Goal: Complete application form

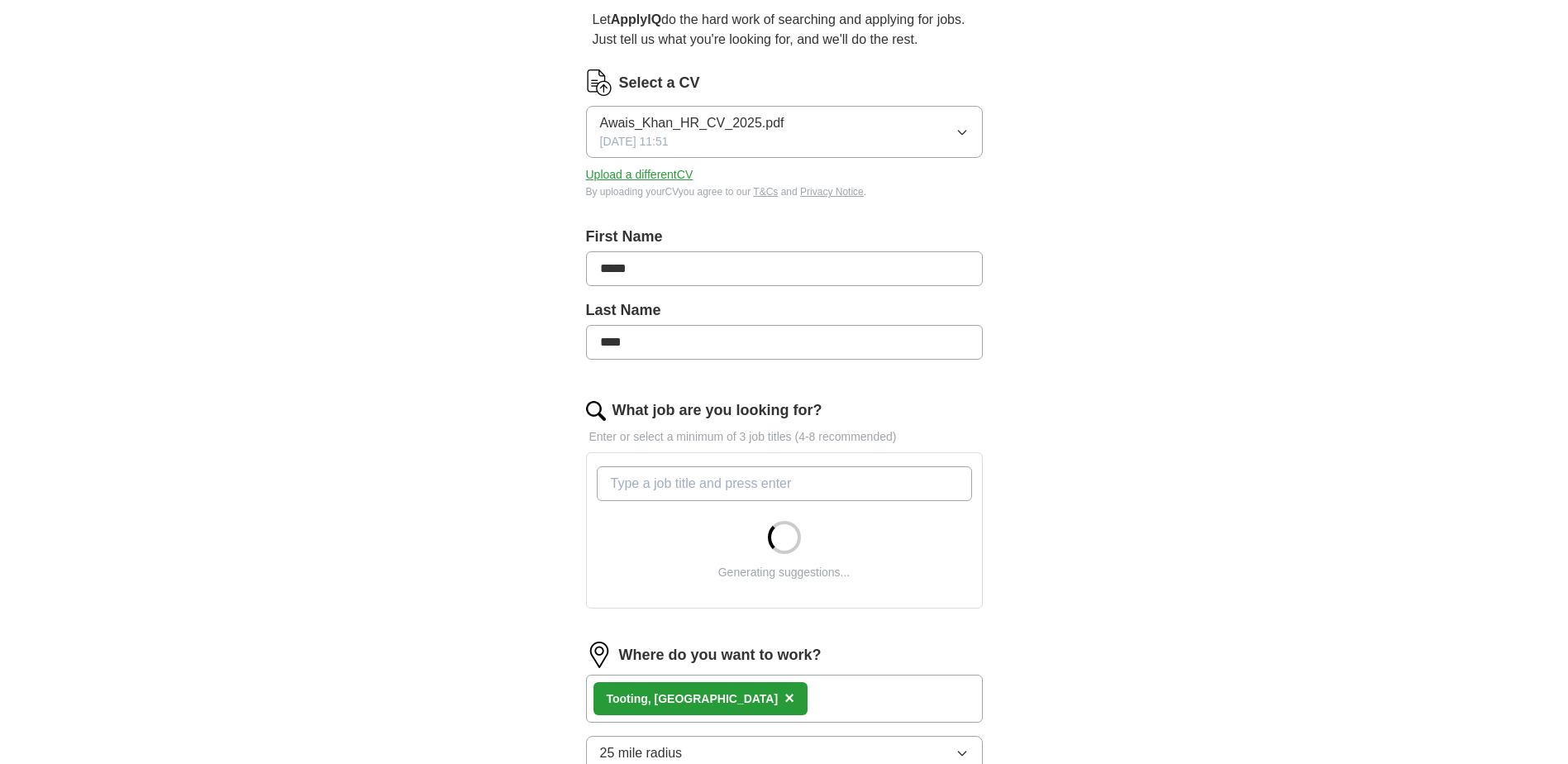
scroll to position [248, 0]
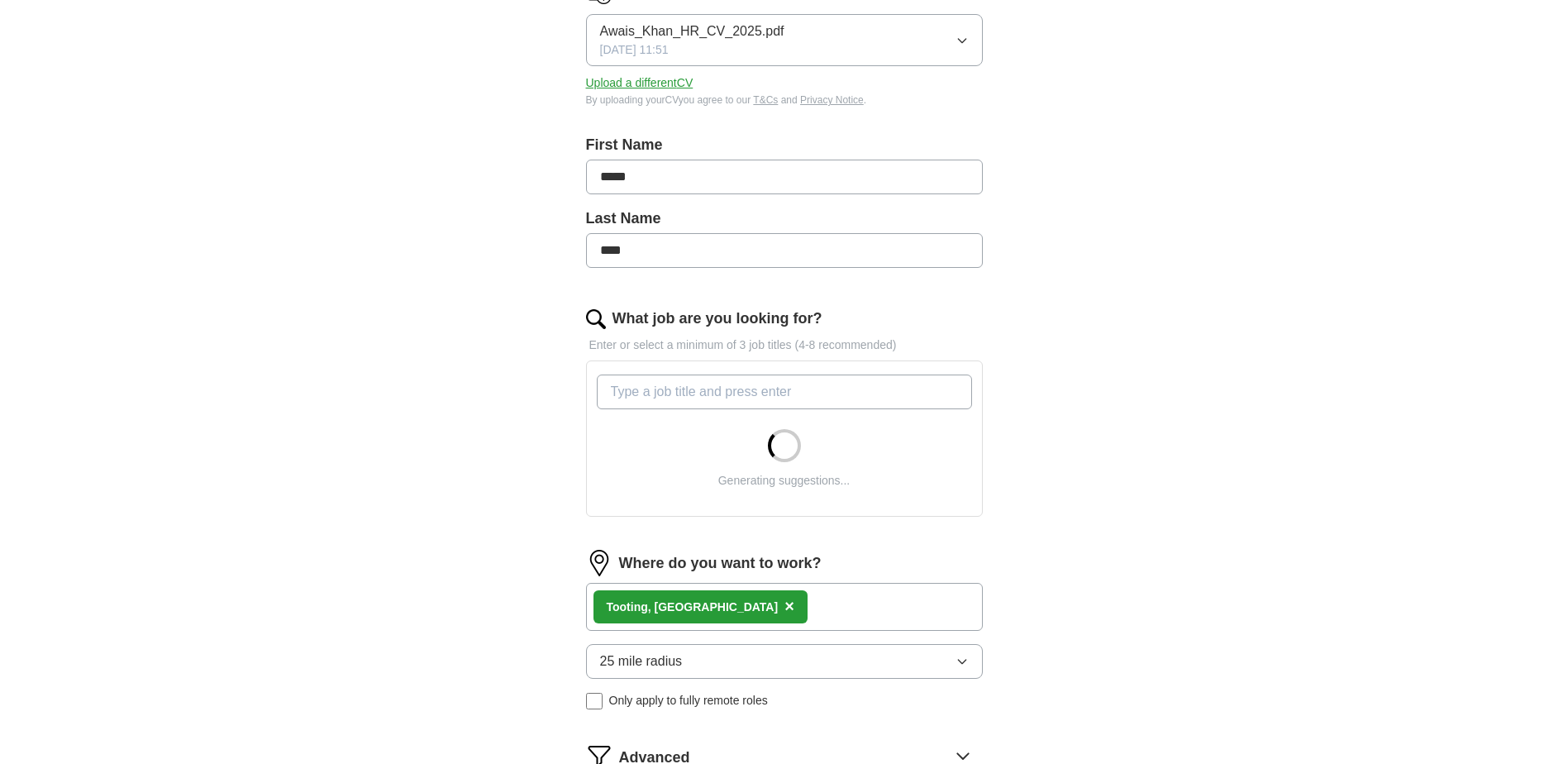
click at [763, 395] on input "What job are you looking for?" at bounding box center [784, 391] width 375 height 35
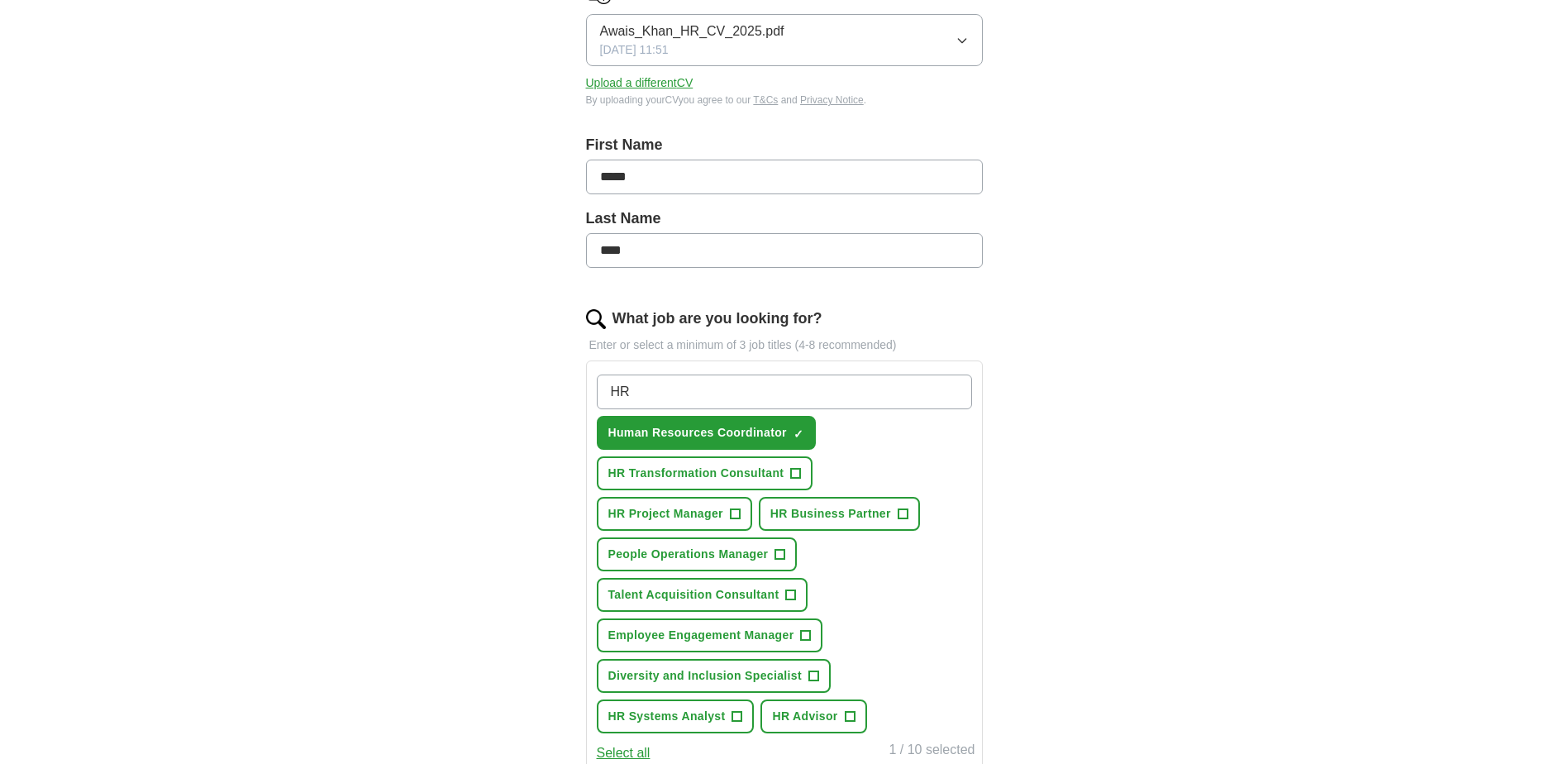
type input "H"
type input "advisor"
click at [0, 0] on span "×" at bounding box center [0, 0] width 0 height 0
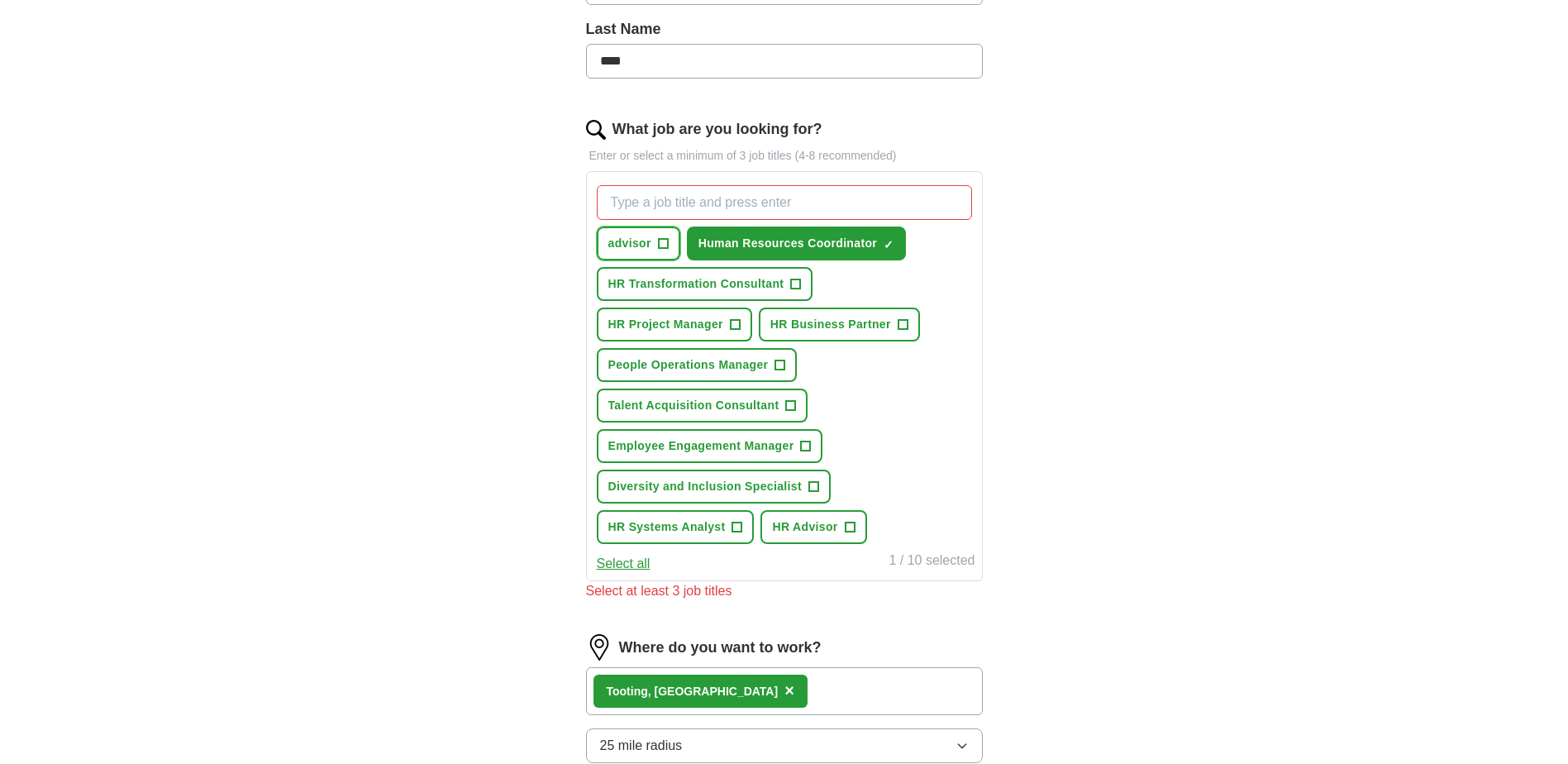
scroll to position [496, 0]
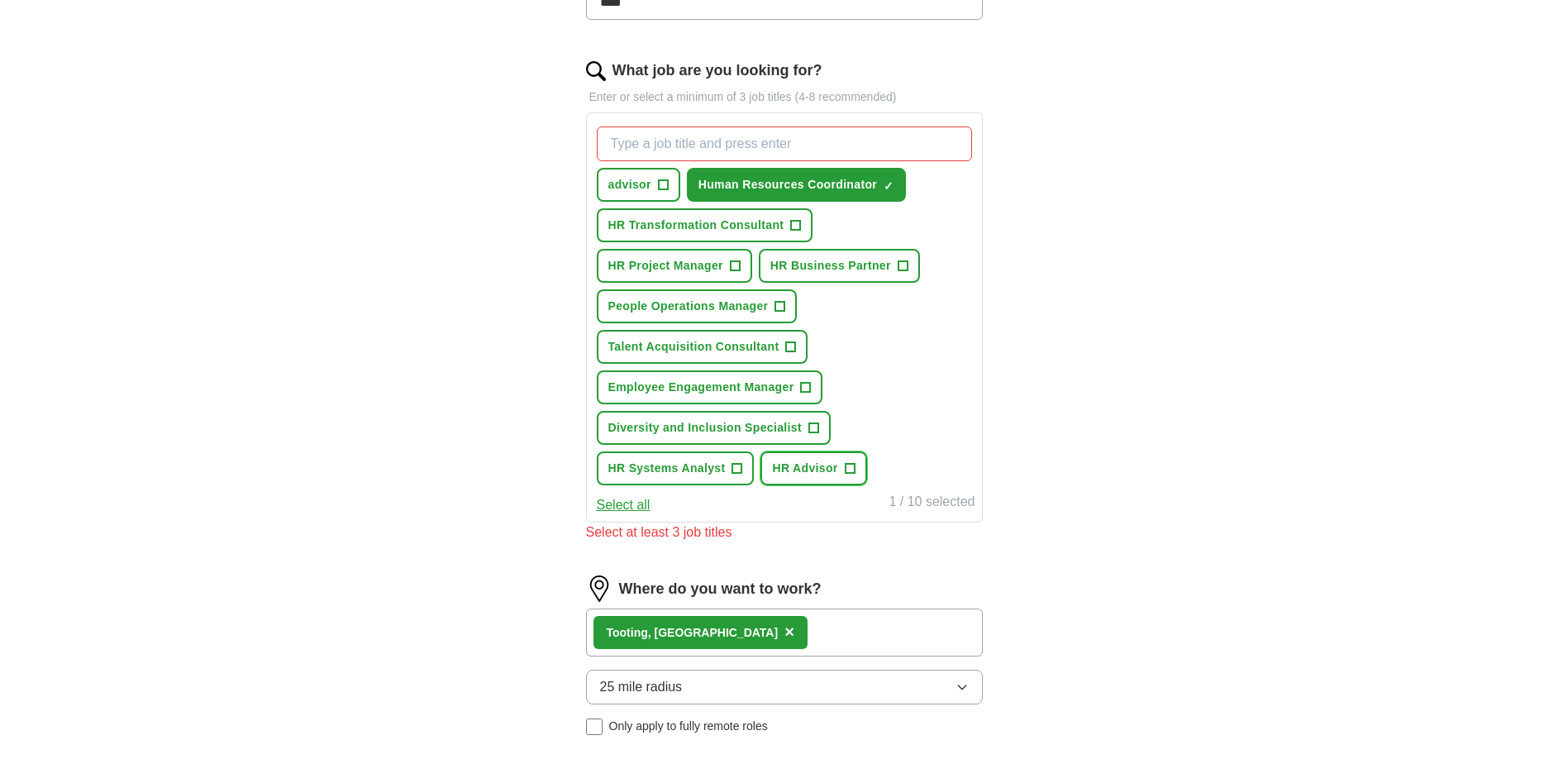
click at [844, 461] on button "HR Advisor +" at bounding box center [813, 469] width 106 height 34
click at [762, 224] on span "HR Transformation Consultant" at bounding box center [696, 225] width 176 height 18
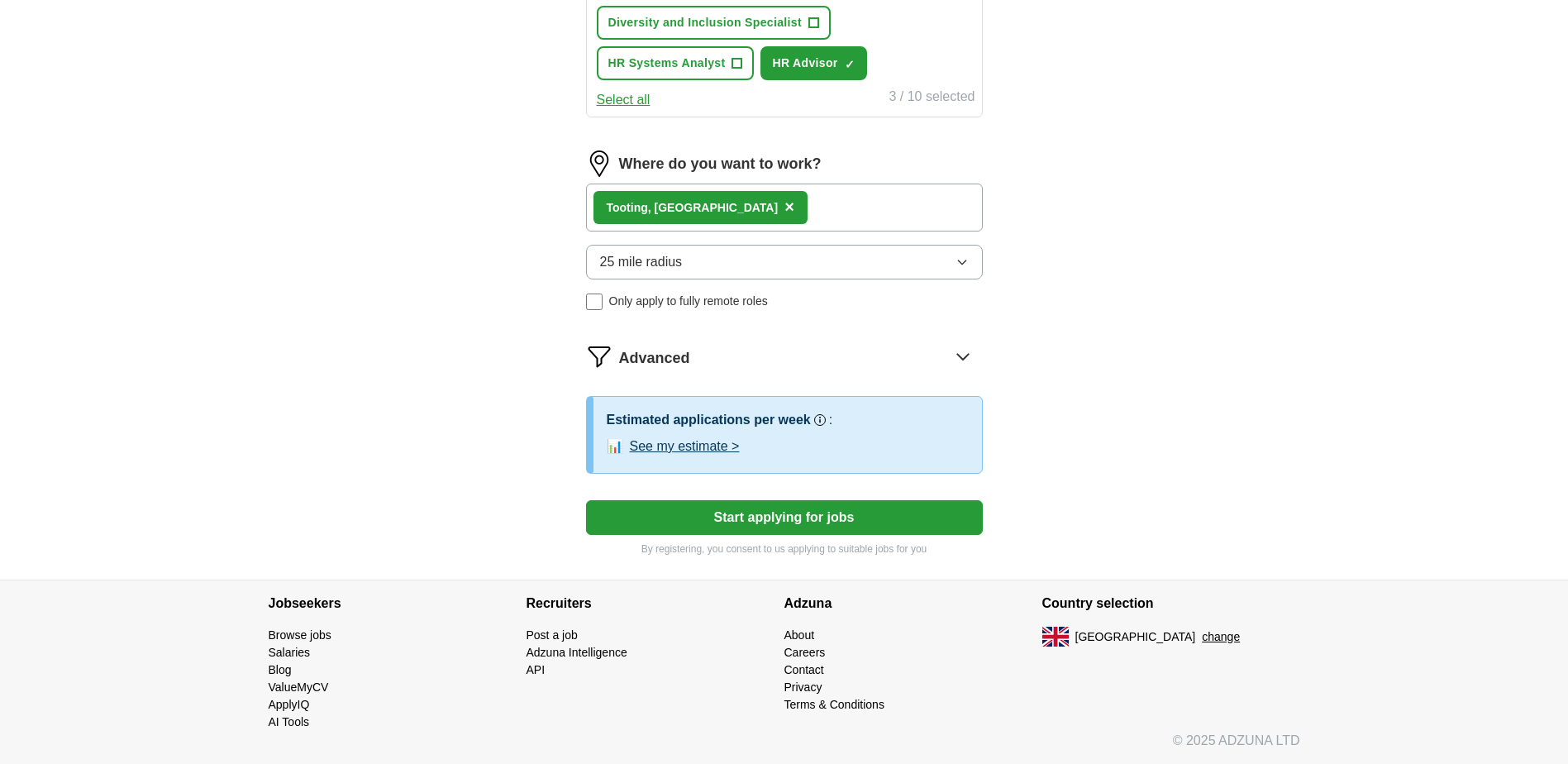
click at [797, 521] on button "Start applying for jobs" at bounding box center [784, 517] width 396 height 35
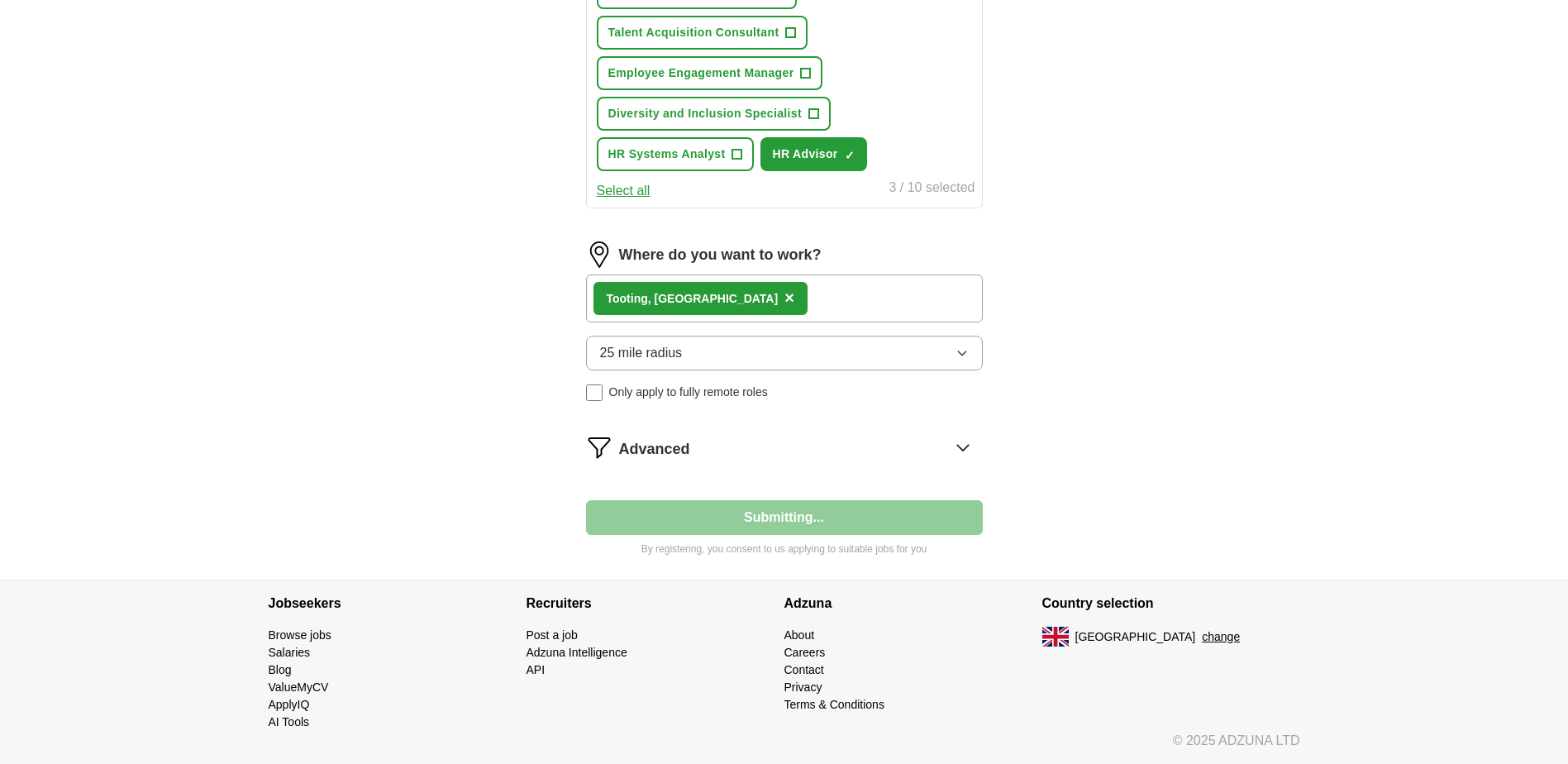
scroll to position [902, 0]
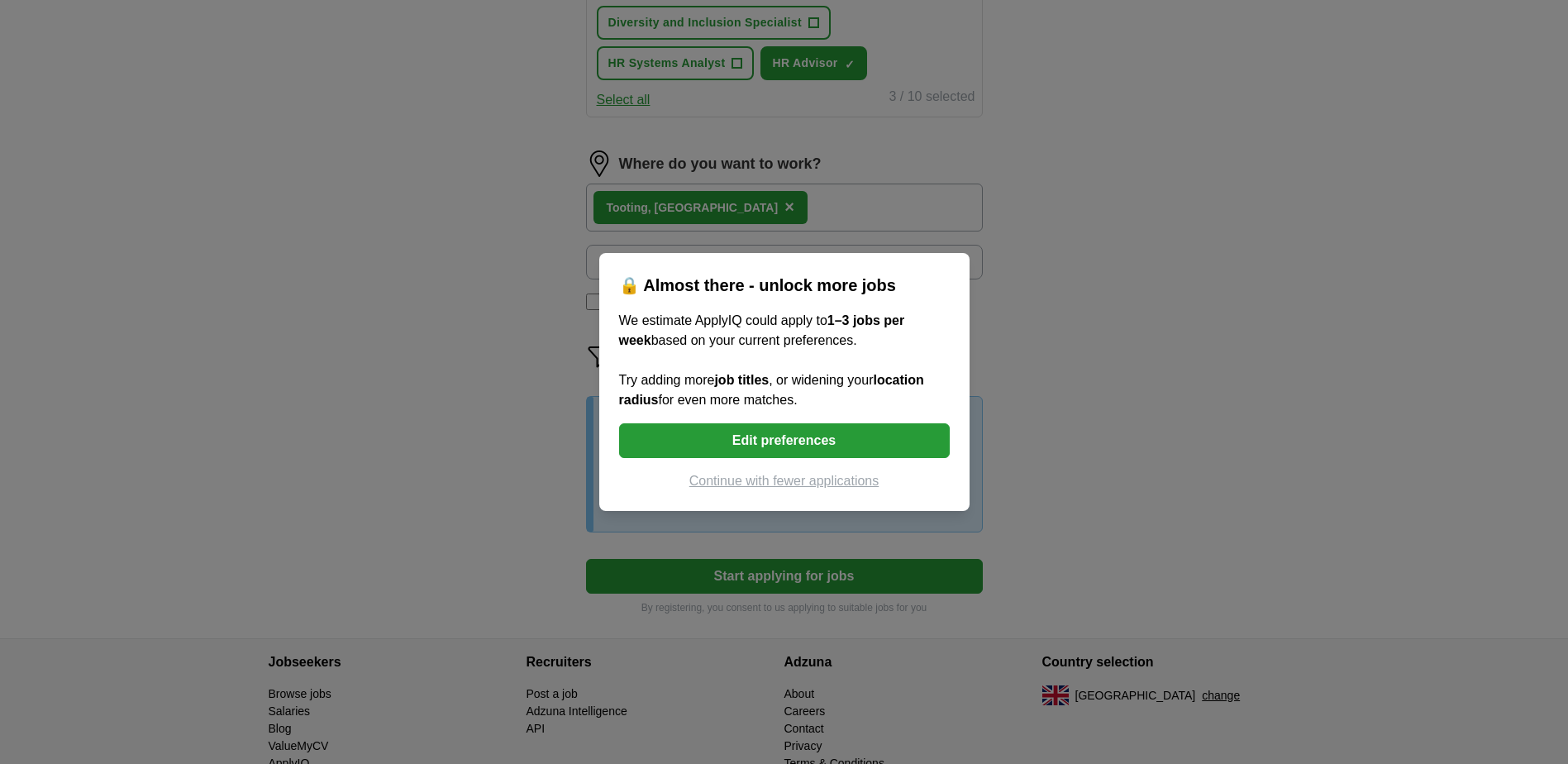
click at [796, 483] on button "Continue with fewer applications" at bounding box center [784, 481] width 331 height 20
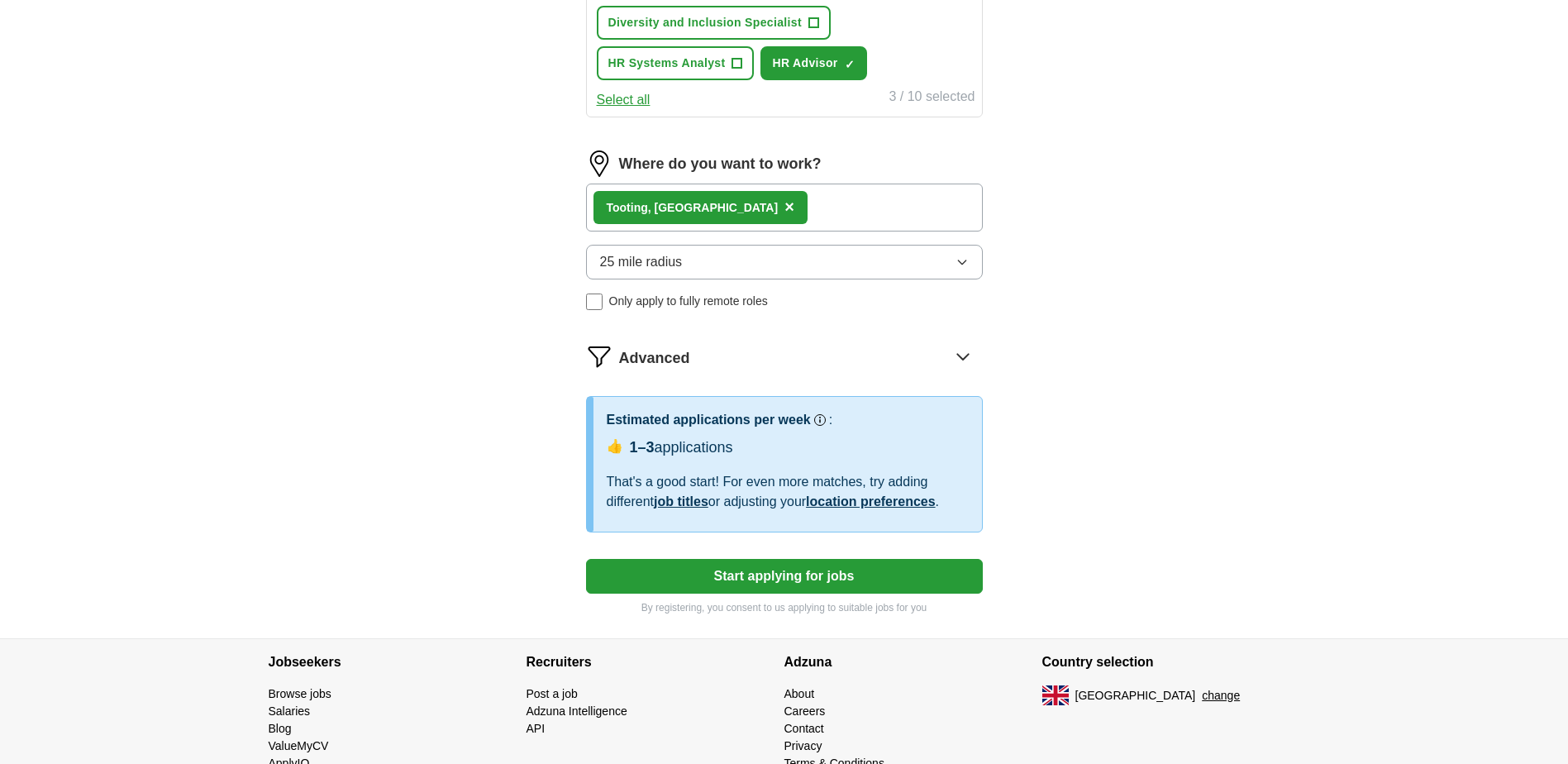
select select "**"
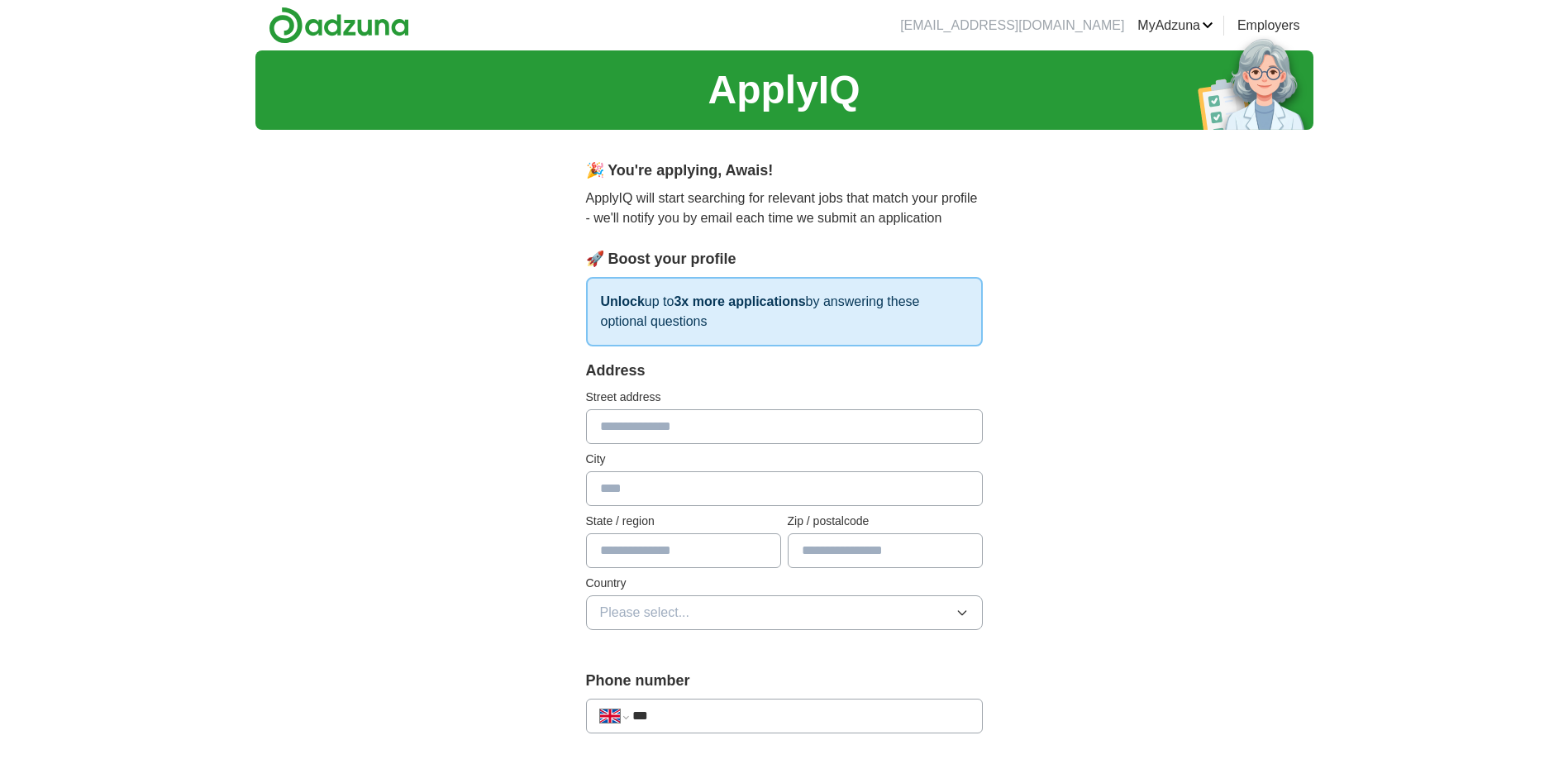
scroll to position [83, 0]
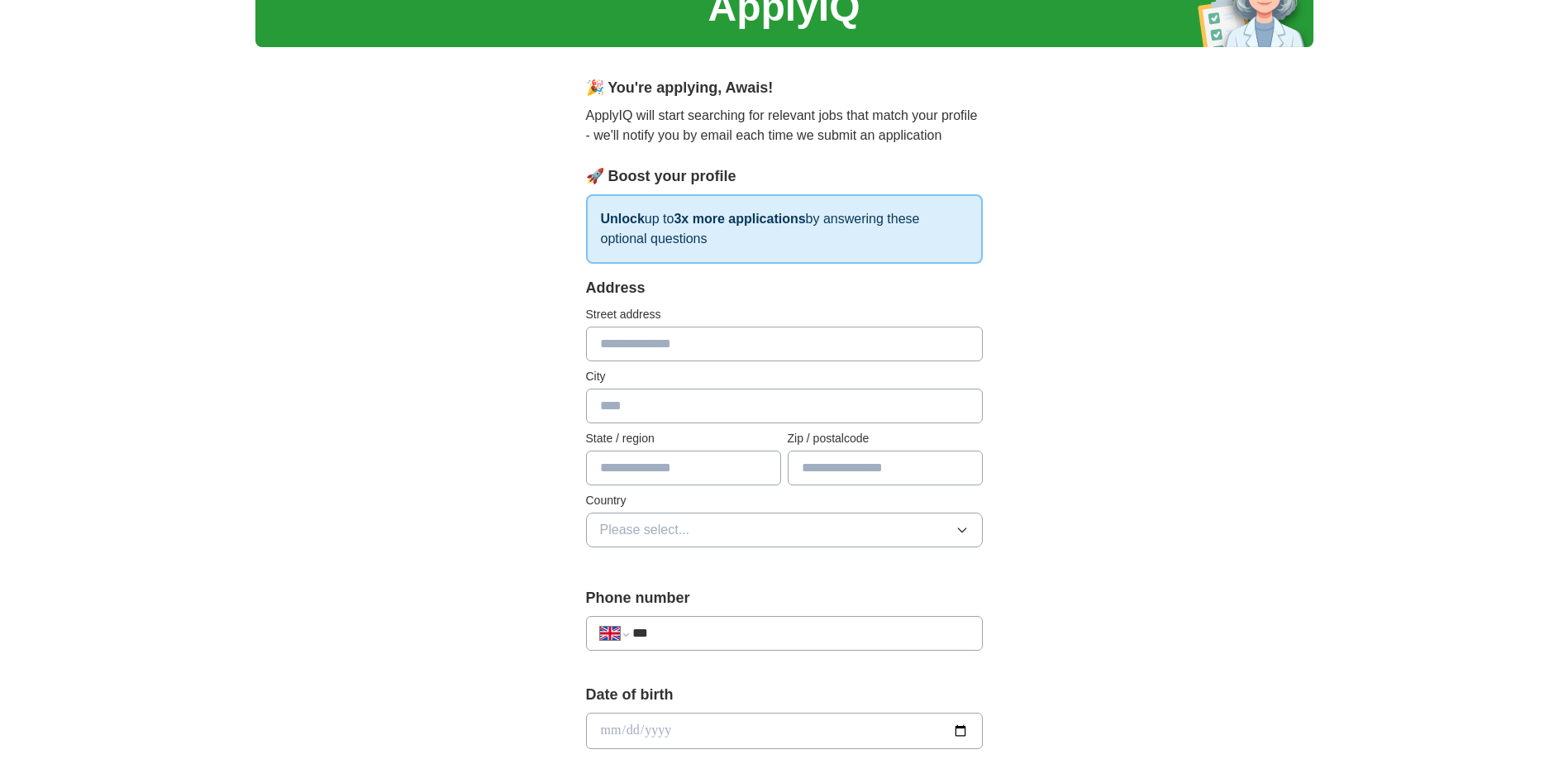
click at [672, 333] on input "text" at bounding box center [784, 343] width 396 height 35
type input "**********"
type input "******"
type input "*******"
type input "********"
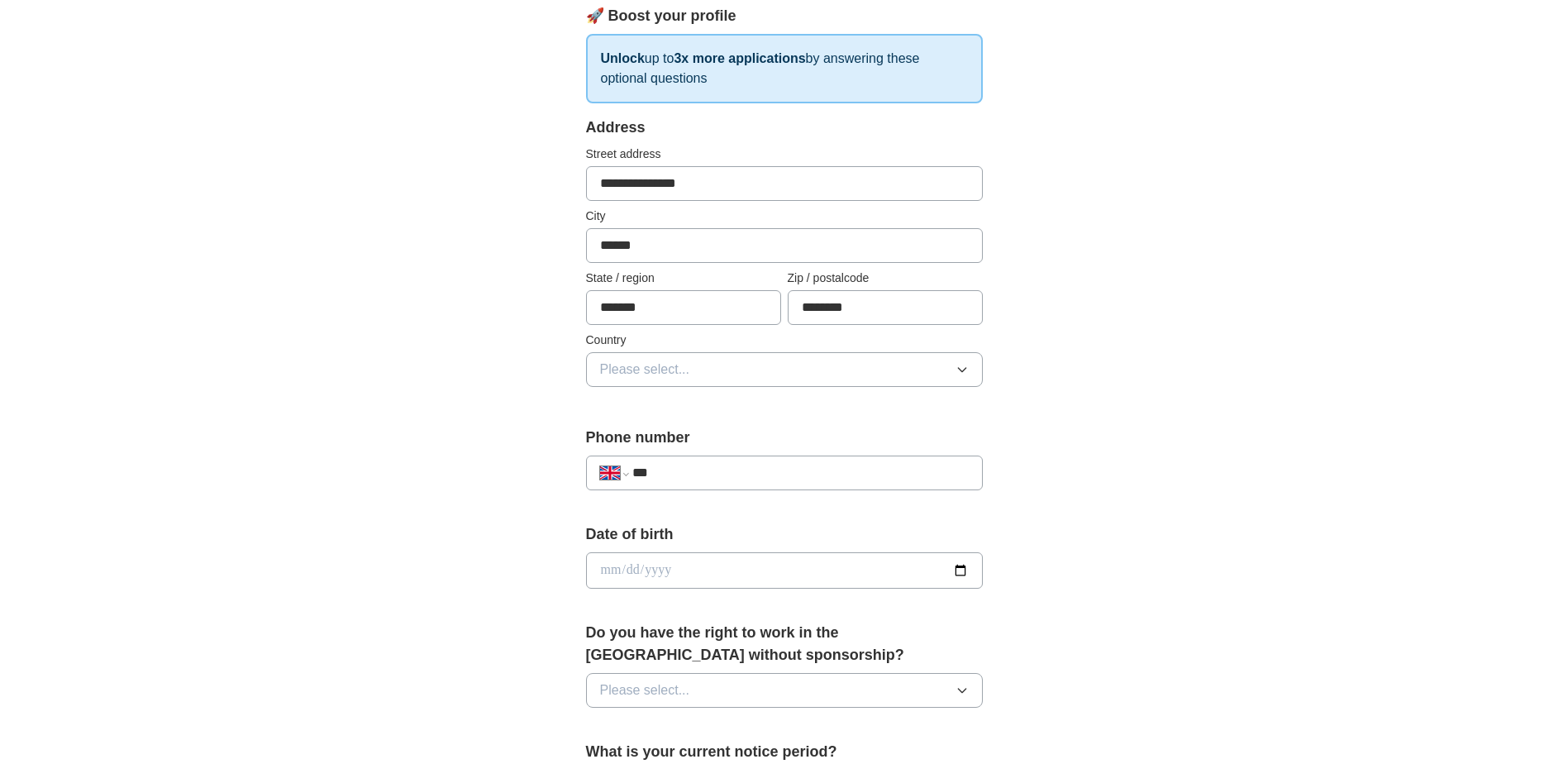
scroll to position [248, 0]
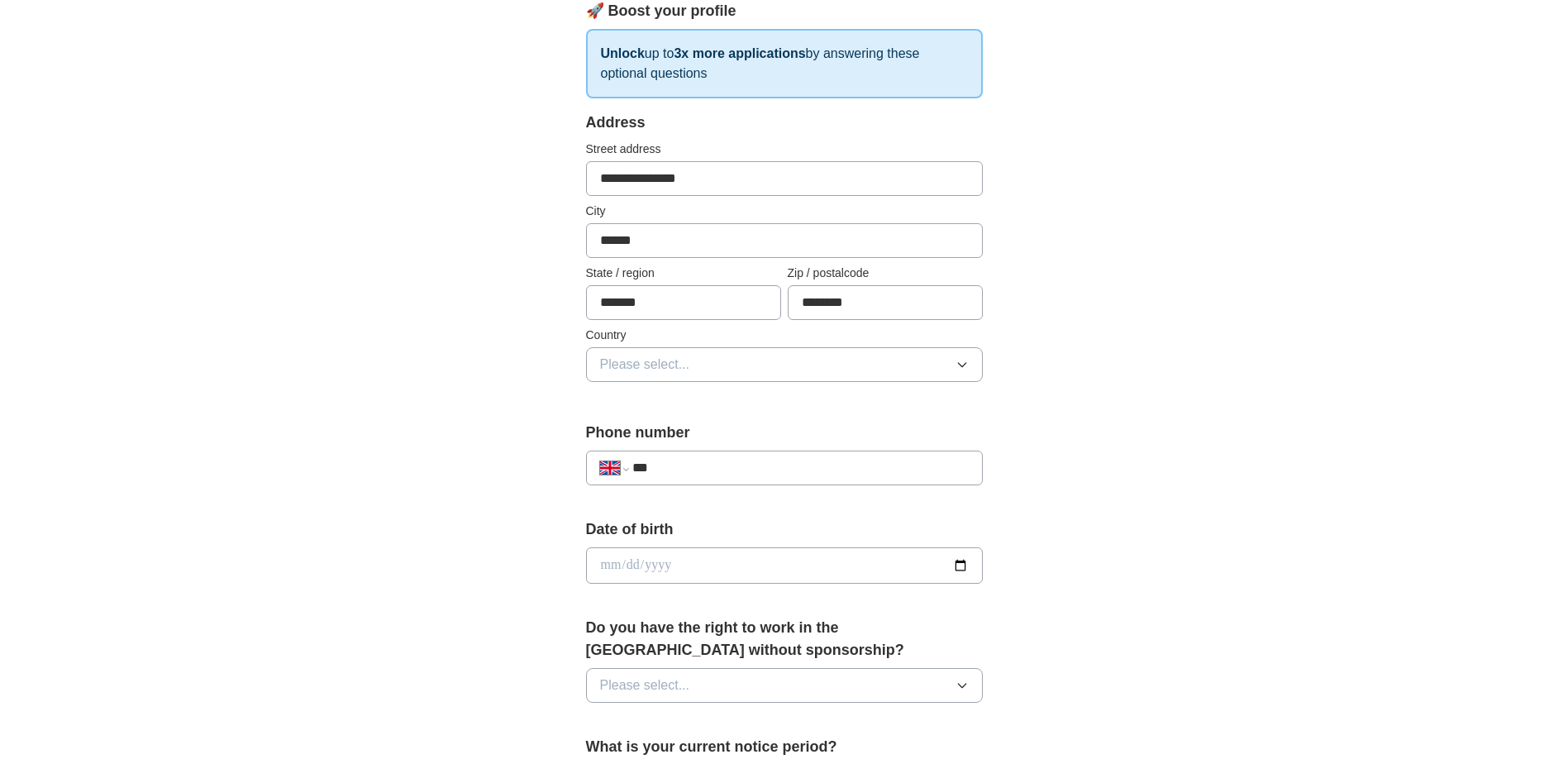
click at [701, 368] on button "Please select..." at bounding box center [784, 364] width 396 height 35
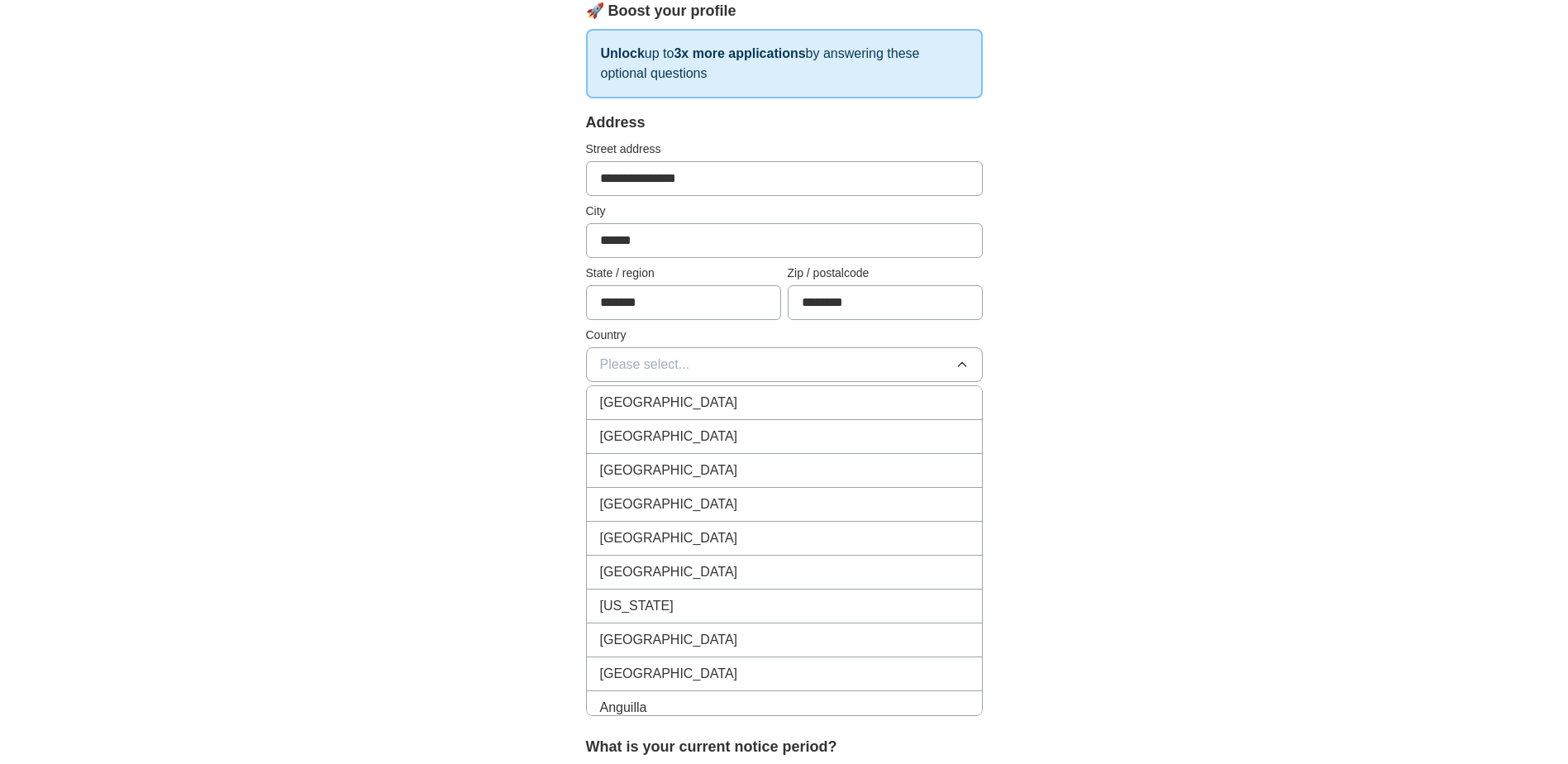
click at [694, 404] on div "[GEOGRAPHIC_DATA]" at bounding box center [785, 403] width 369 height 20
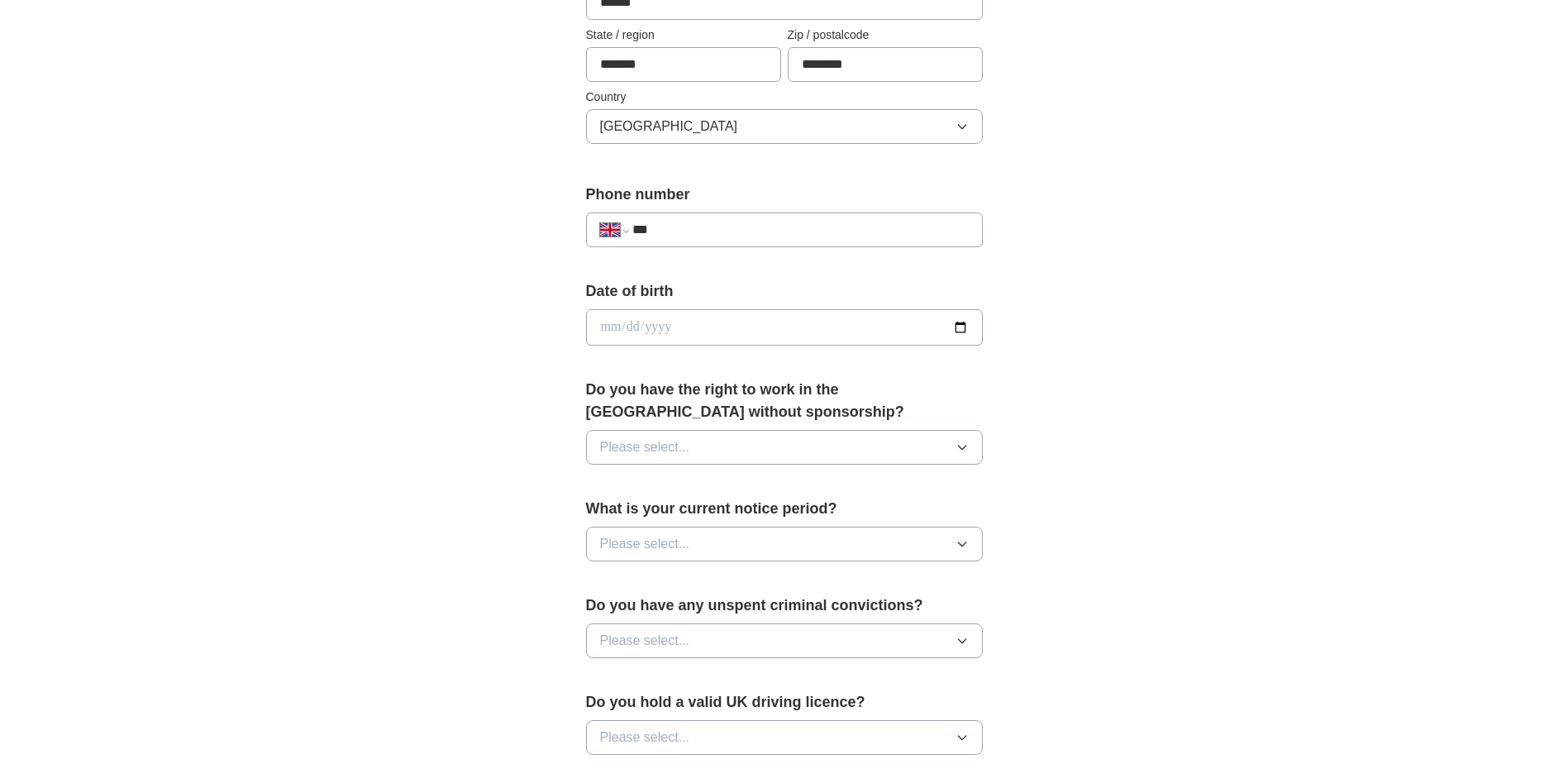
scroll to position [496, 0]
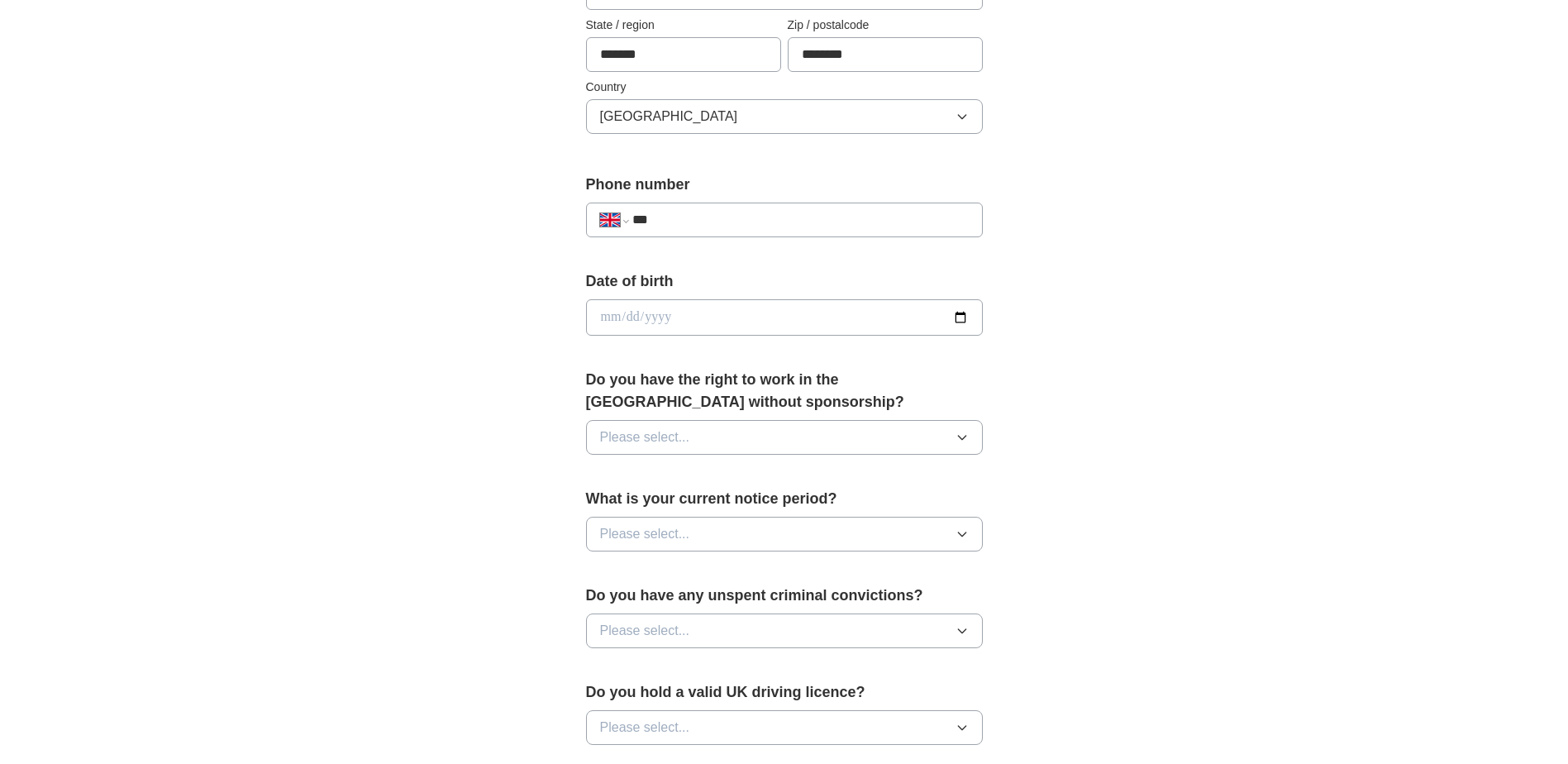
click at [647, 319] on input "date" at bounding box center [784, 317] width 396 height 36
type input "**********"
click at [806, 435] on button "Please select..." at bounding box center [784, 437] width 396 height 35
click at [704, 463] on li "Yes" at bounding box center [785, 476] width 396 height 34
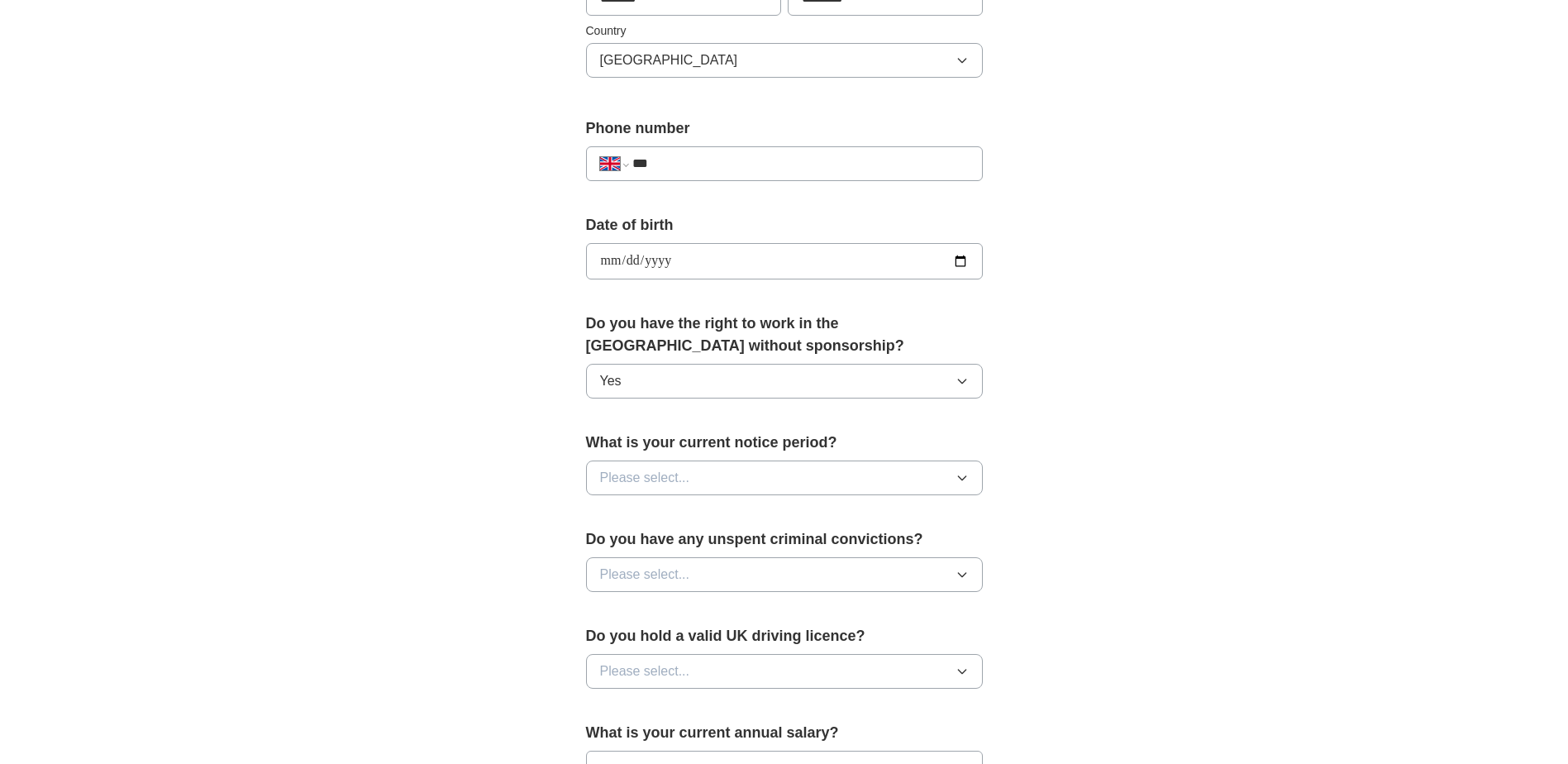
scroll to position [662, 0]
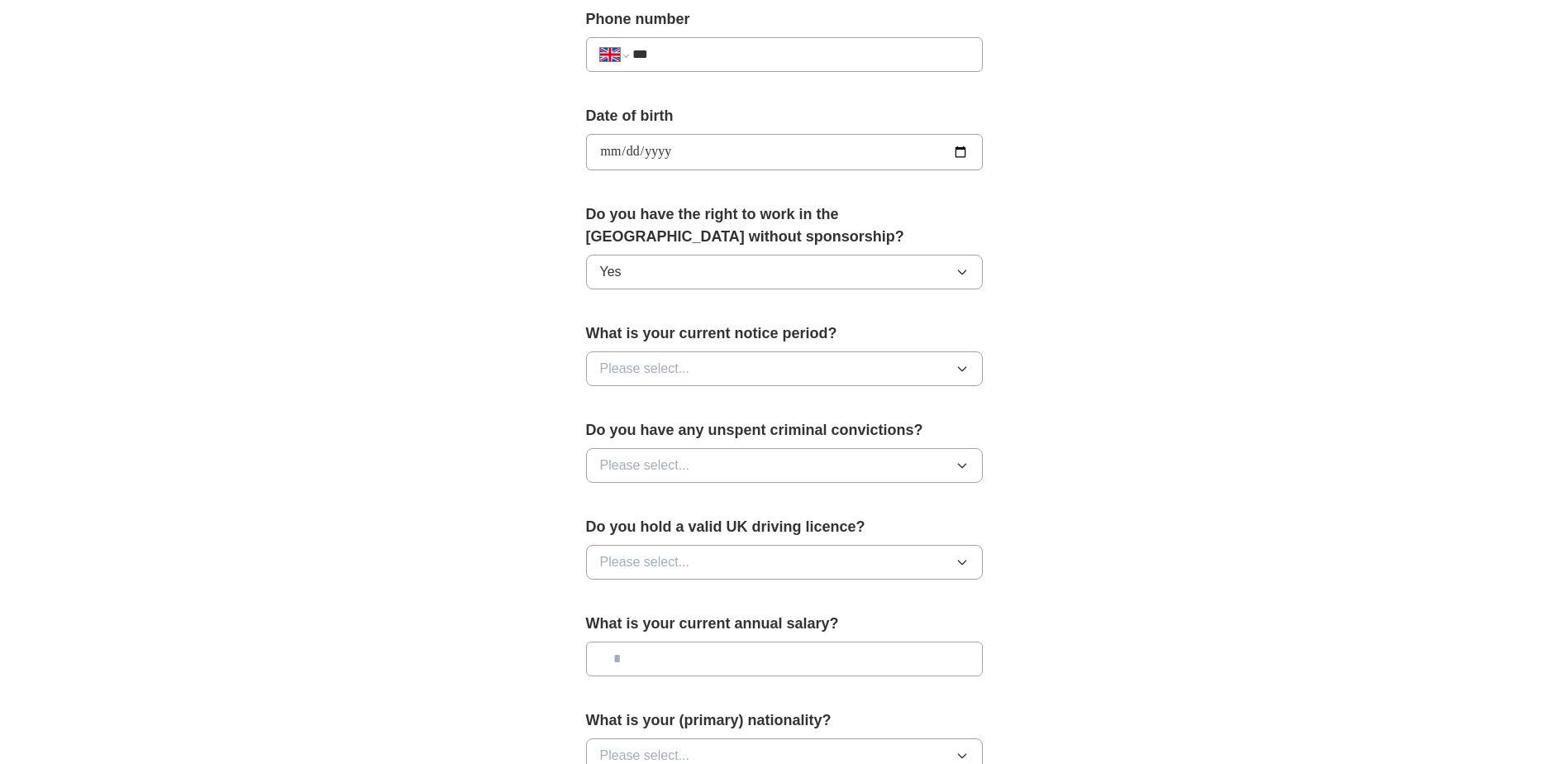
click at [768, 364] on button "Please select..." at bounding box center [784, 368] width 396 height 35
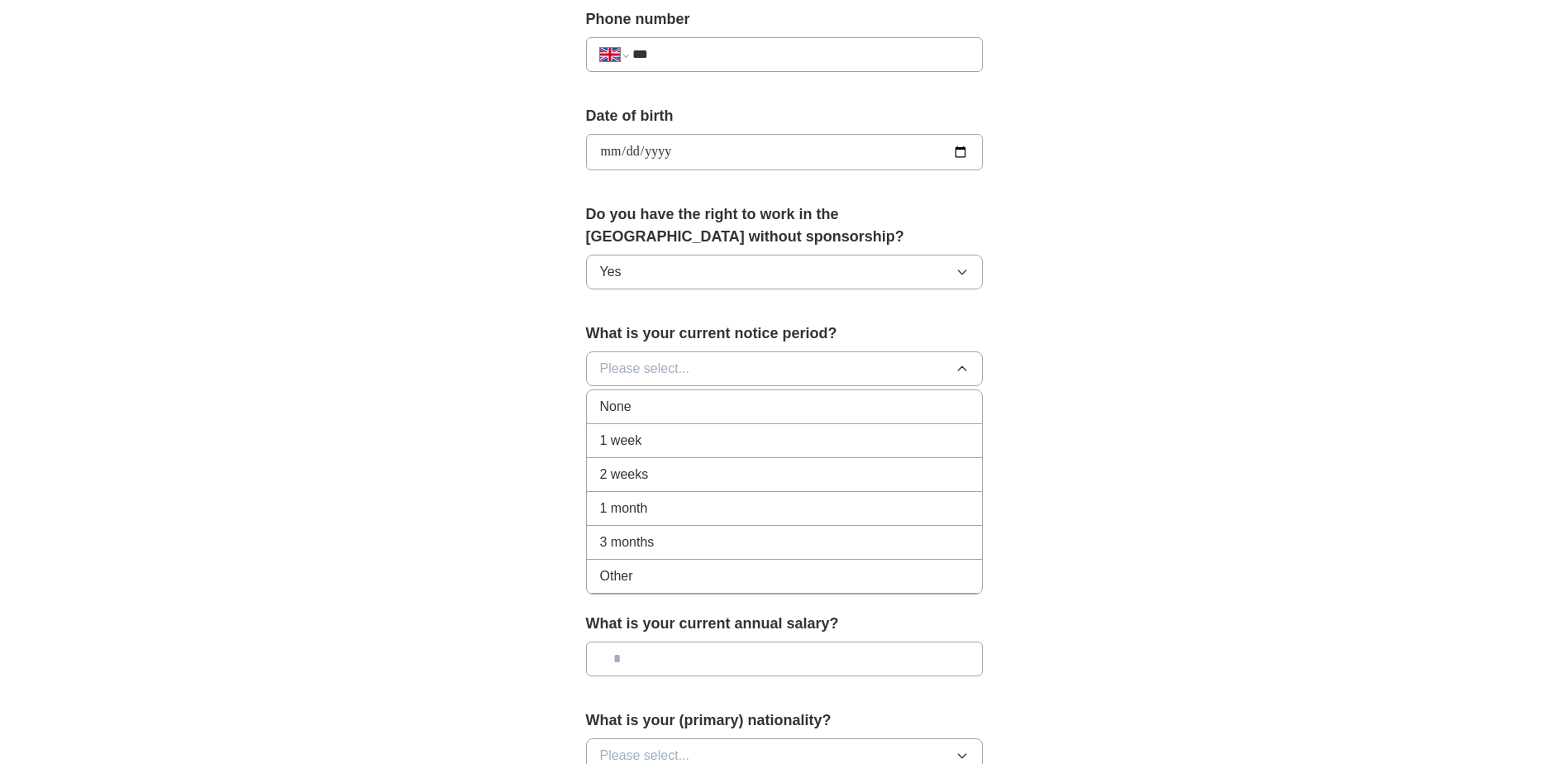
click at [639, 566] on div "Other" at bounding box center [785, 576] width 369 height 20
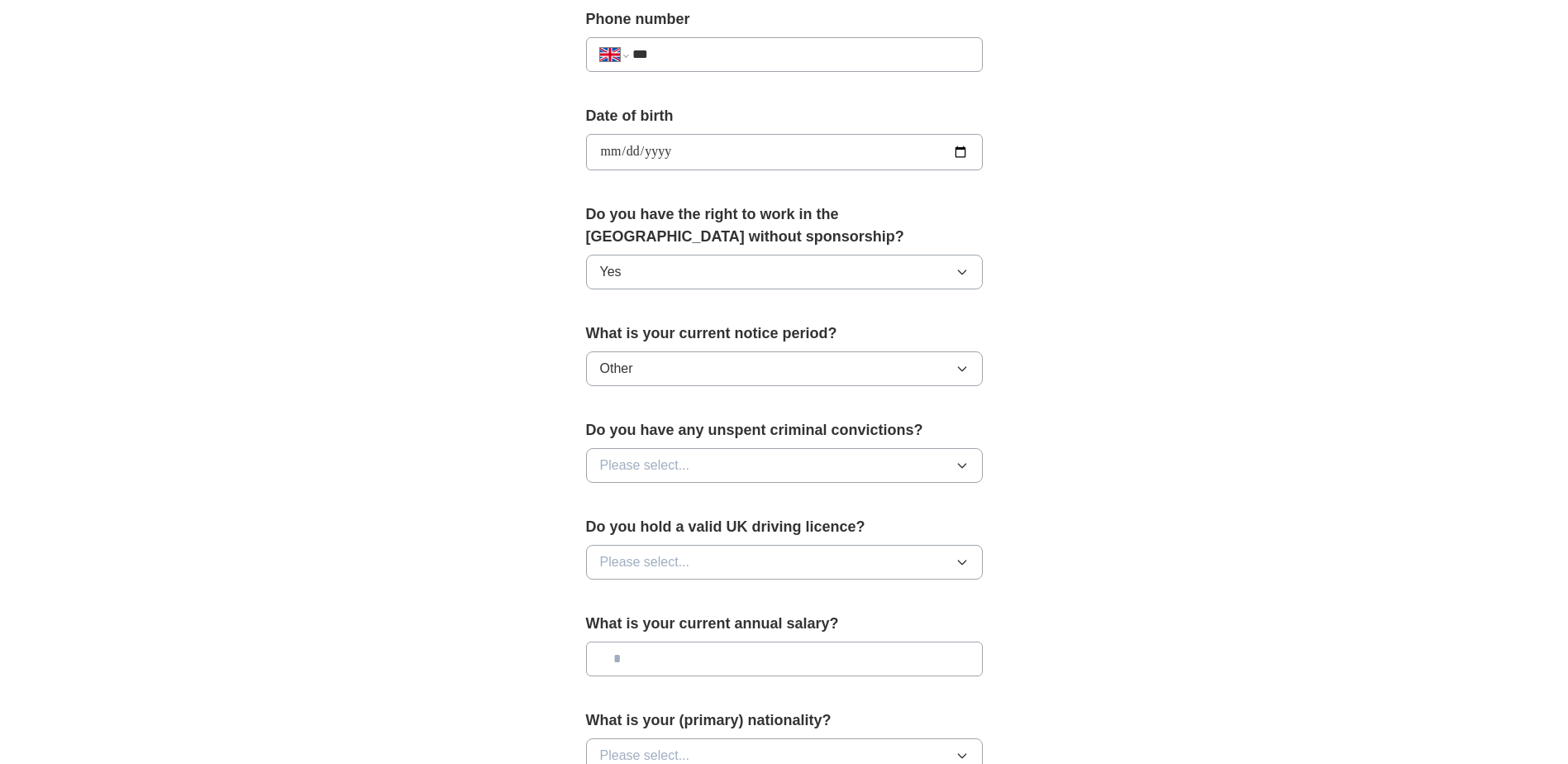
click at [725, 461] on button "Please select..." at bounding box center [784, 465] width 396 height 35
click at [643, 542] on div "No" at bounding box center [785, 538] width 369 height 20
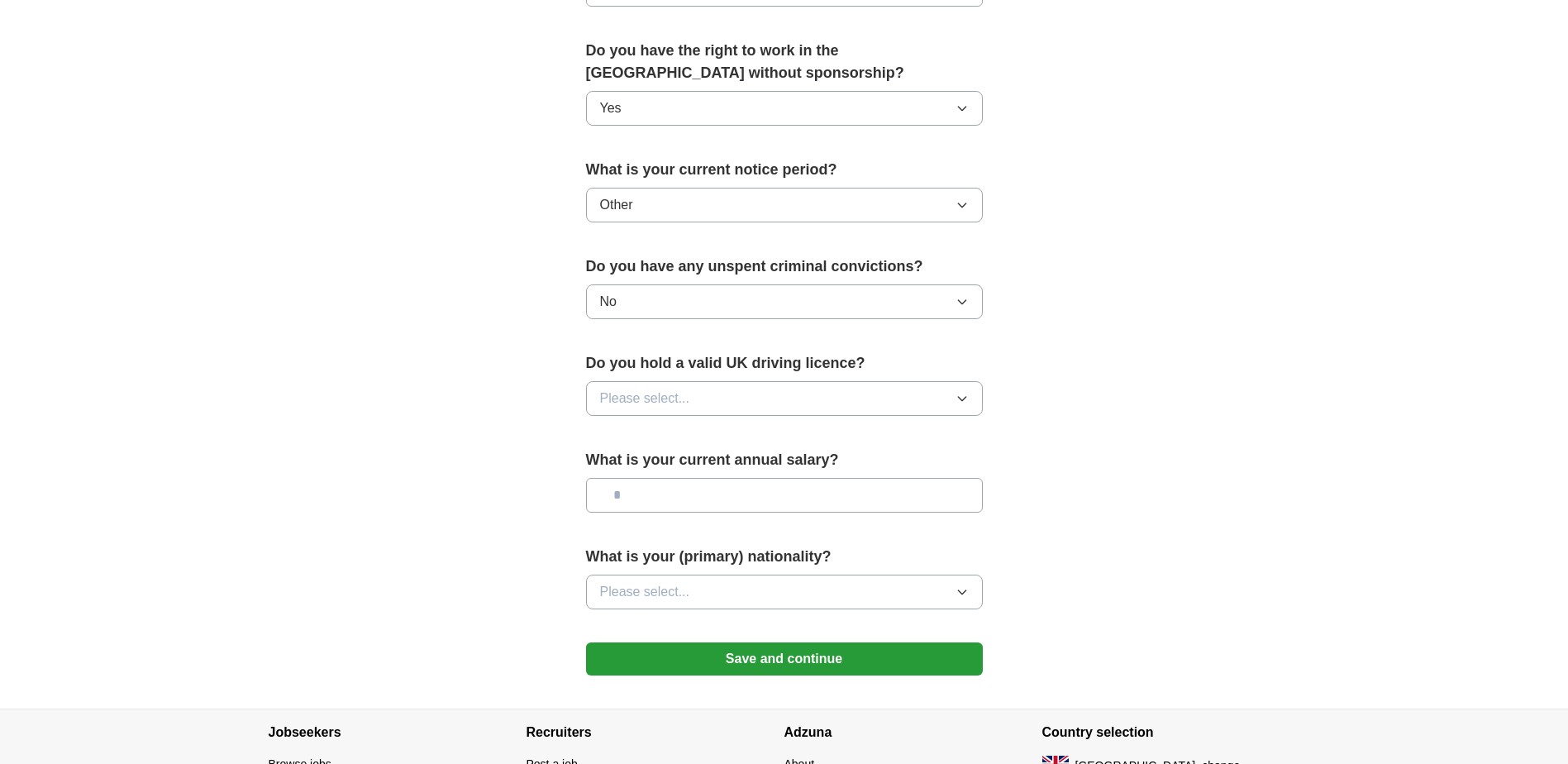
scroll to position [827, 0]
click at [746, 398] on button "Please select..." at bounding box center [784, 397] width 396 height 35
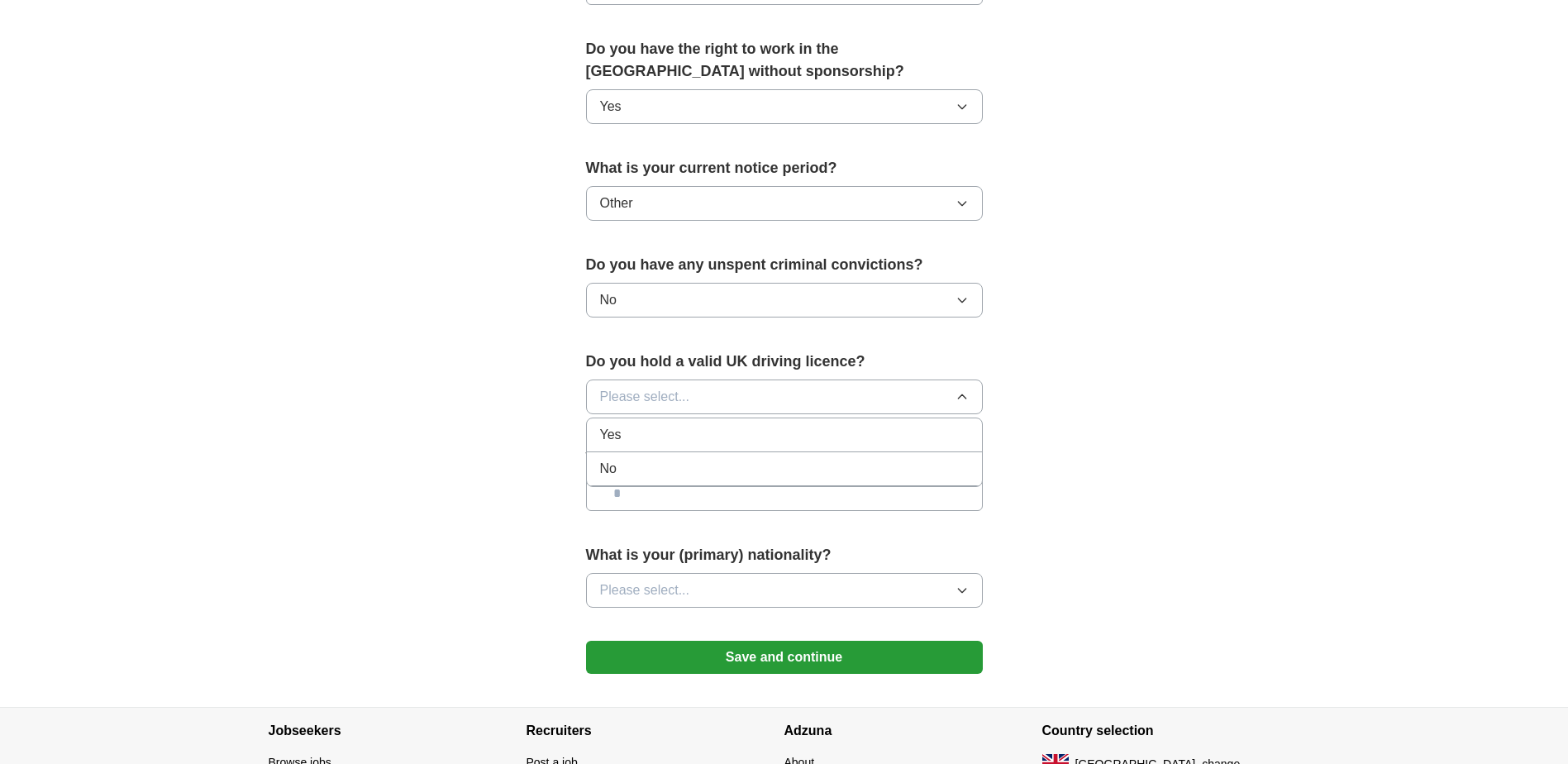
click at [644, 442] on div "Yes" at bounding box center [785, 435] width 369 height 20
click at [755, 486] on input "text" at bounding box center [784, 493] width 396 height 35
click at [755, 490] on input "text" at bounding box center [784, 493] width 396 height 35
type input "*******"
click at [776, 580] on button "Please select..." at bounding box center [784, 590] width 396 height 35
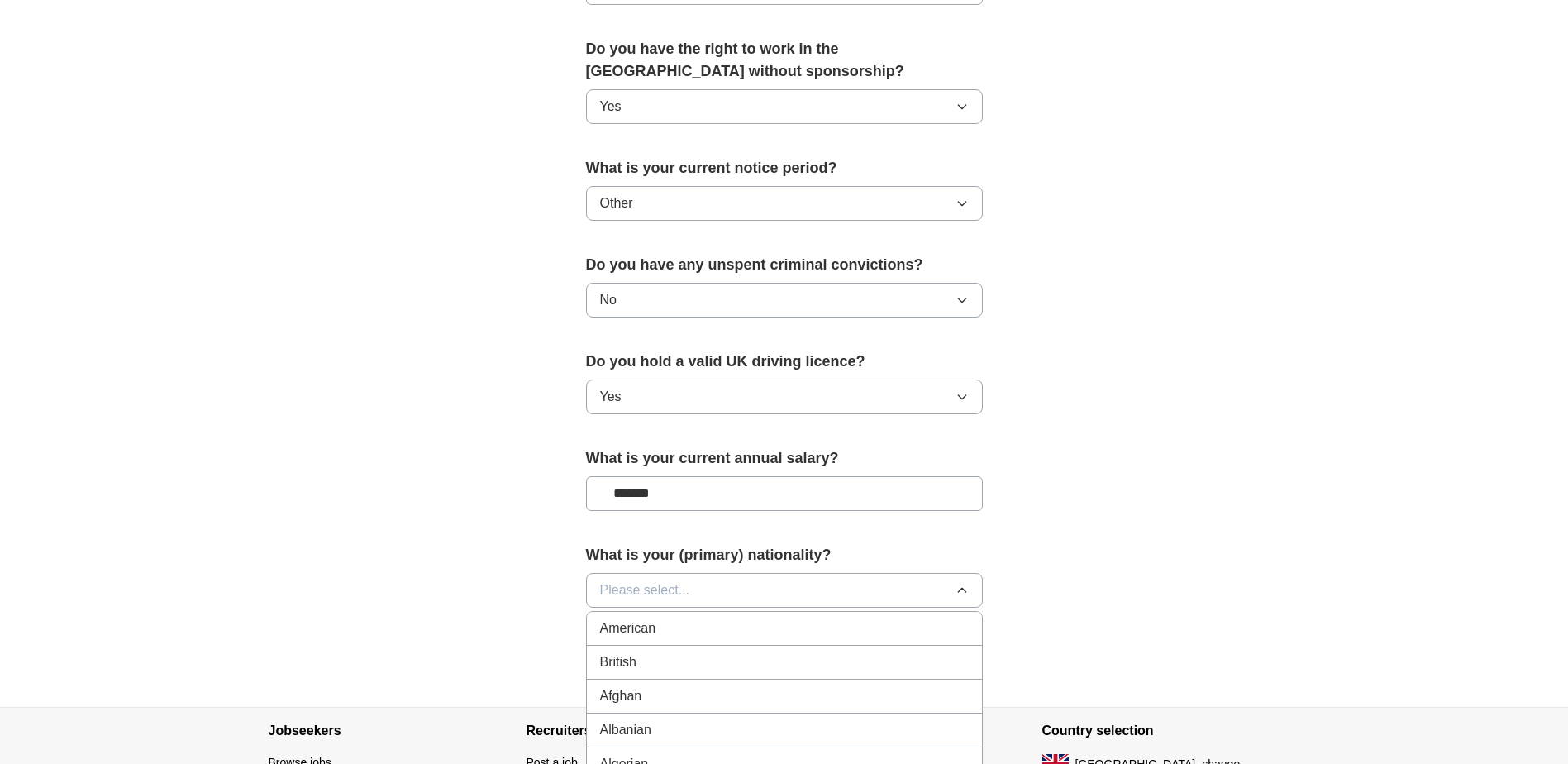
click at [668, 666] on div "British" at bounding box center [785, 662] width 369 height 20
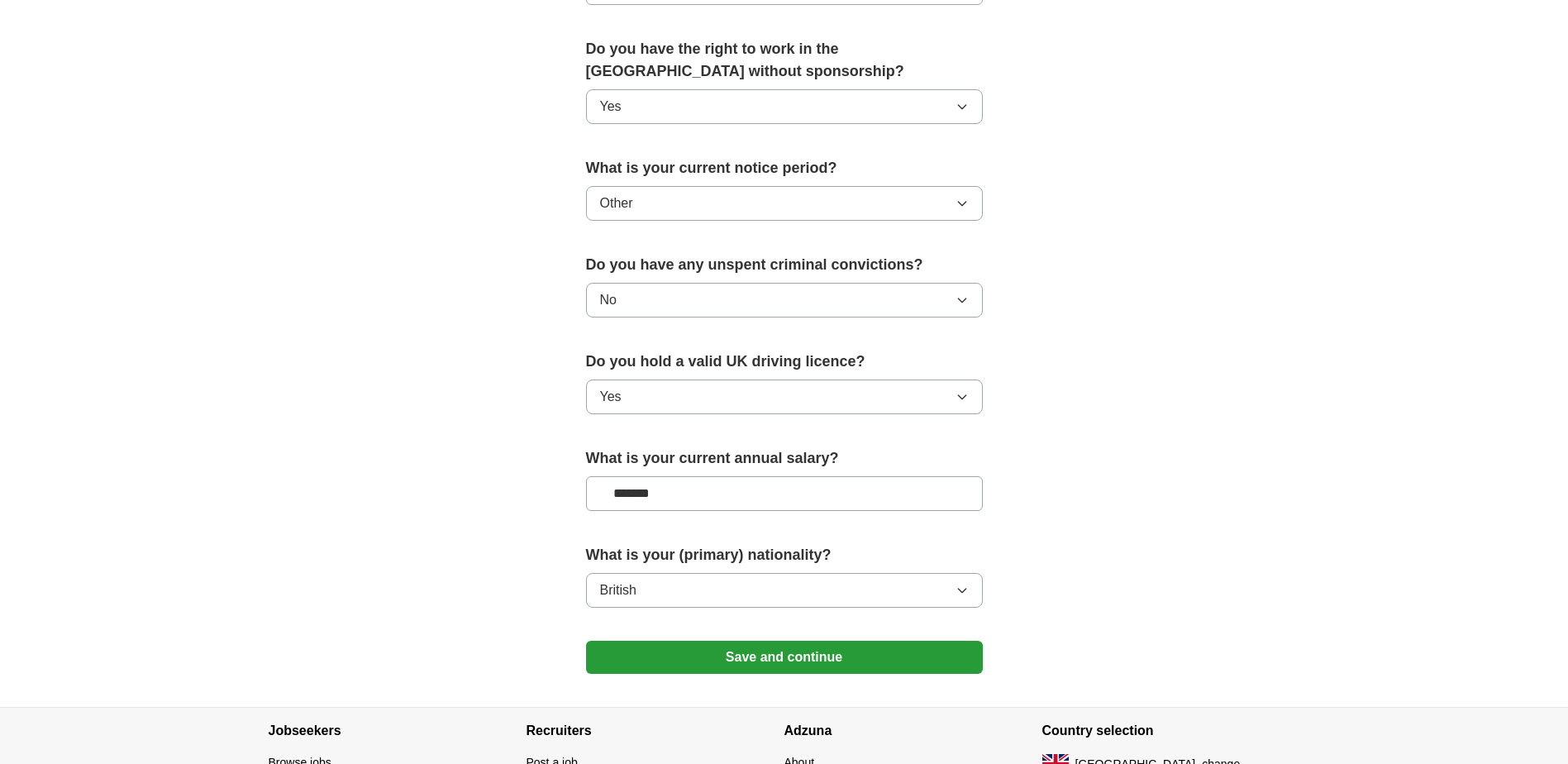
click at [793, 656] on button "Save and continue" at bounding box center [784, 657] width 396 height 33
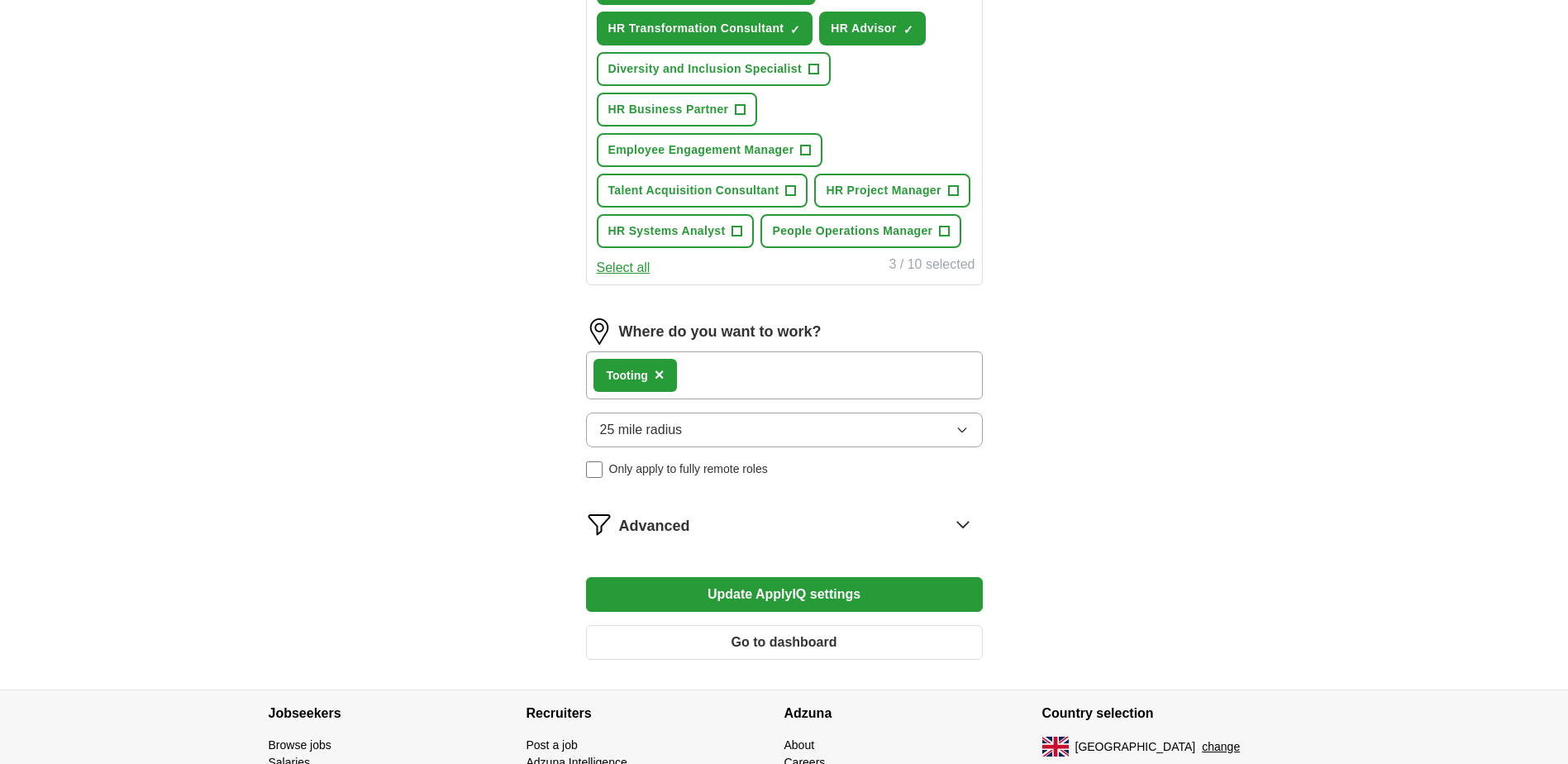
scroll to position [803, 0]
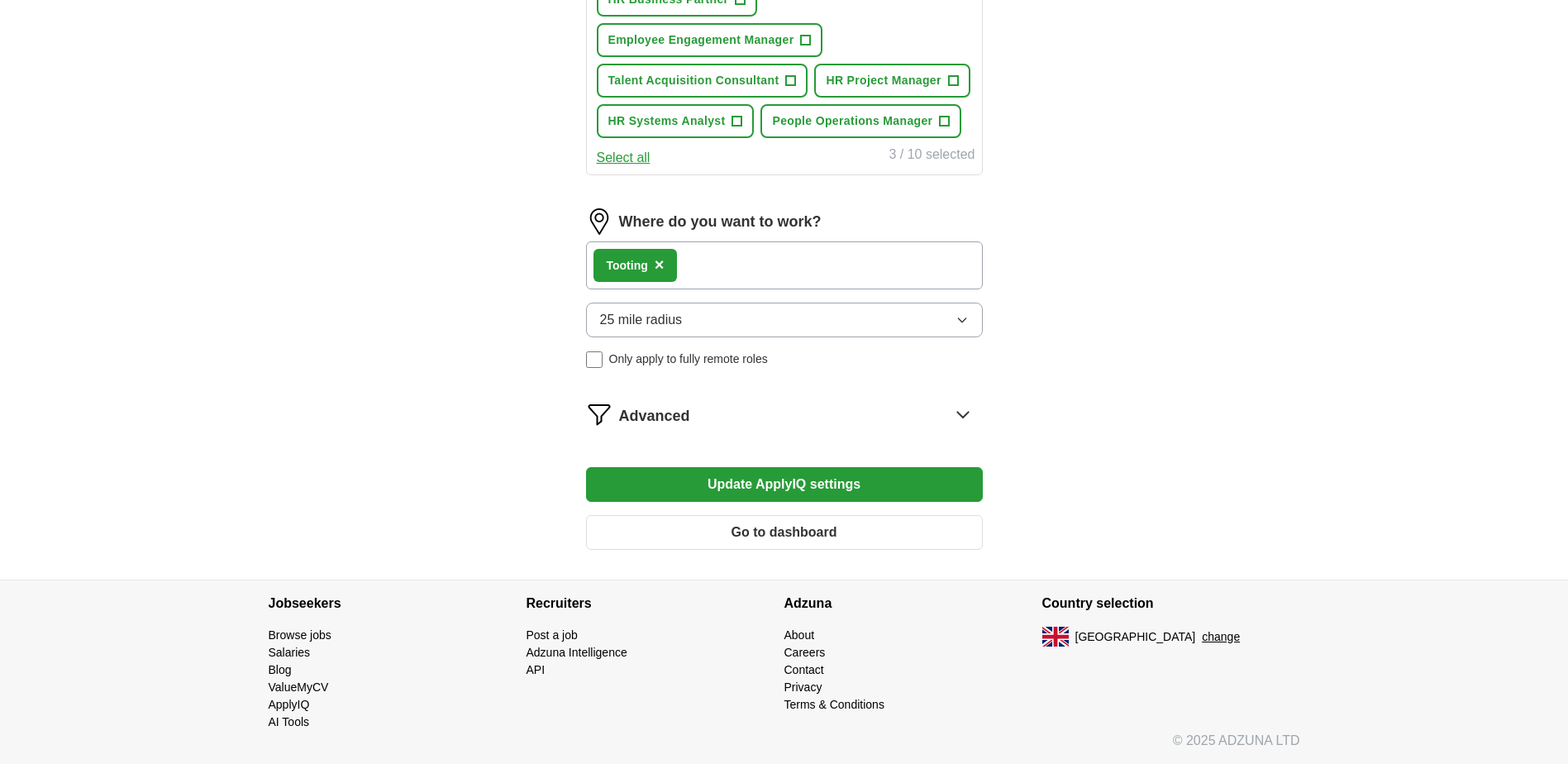
click at [965, 415] on icon at bounding box center [962, 414] width 11 height 6
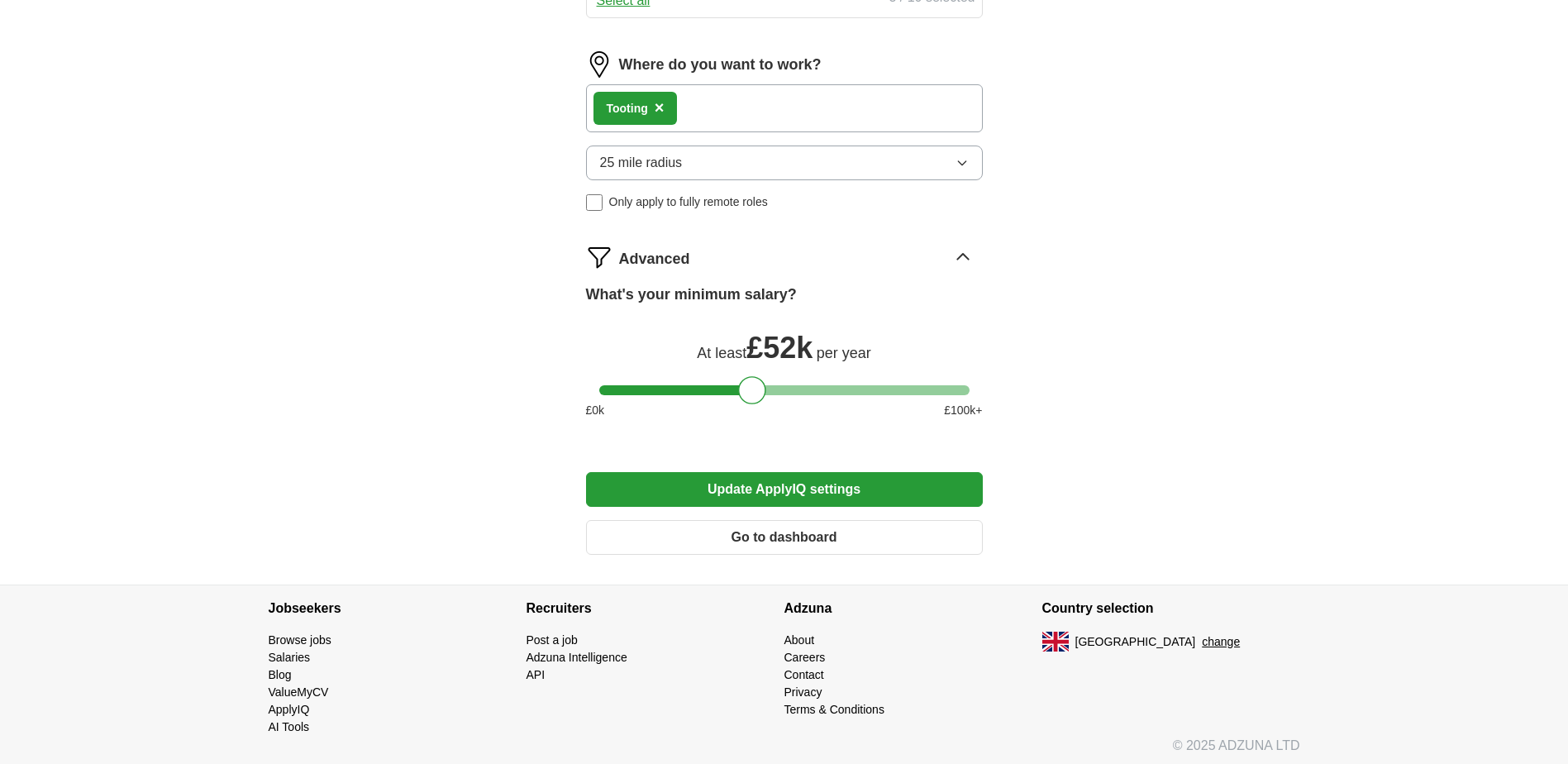
scroll to position [965, 0]
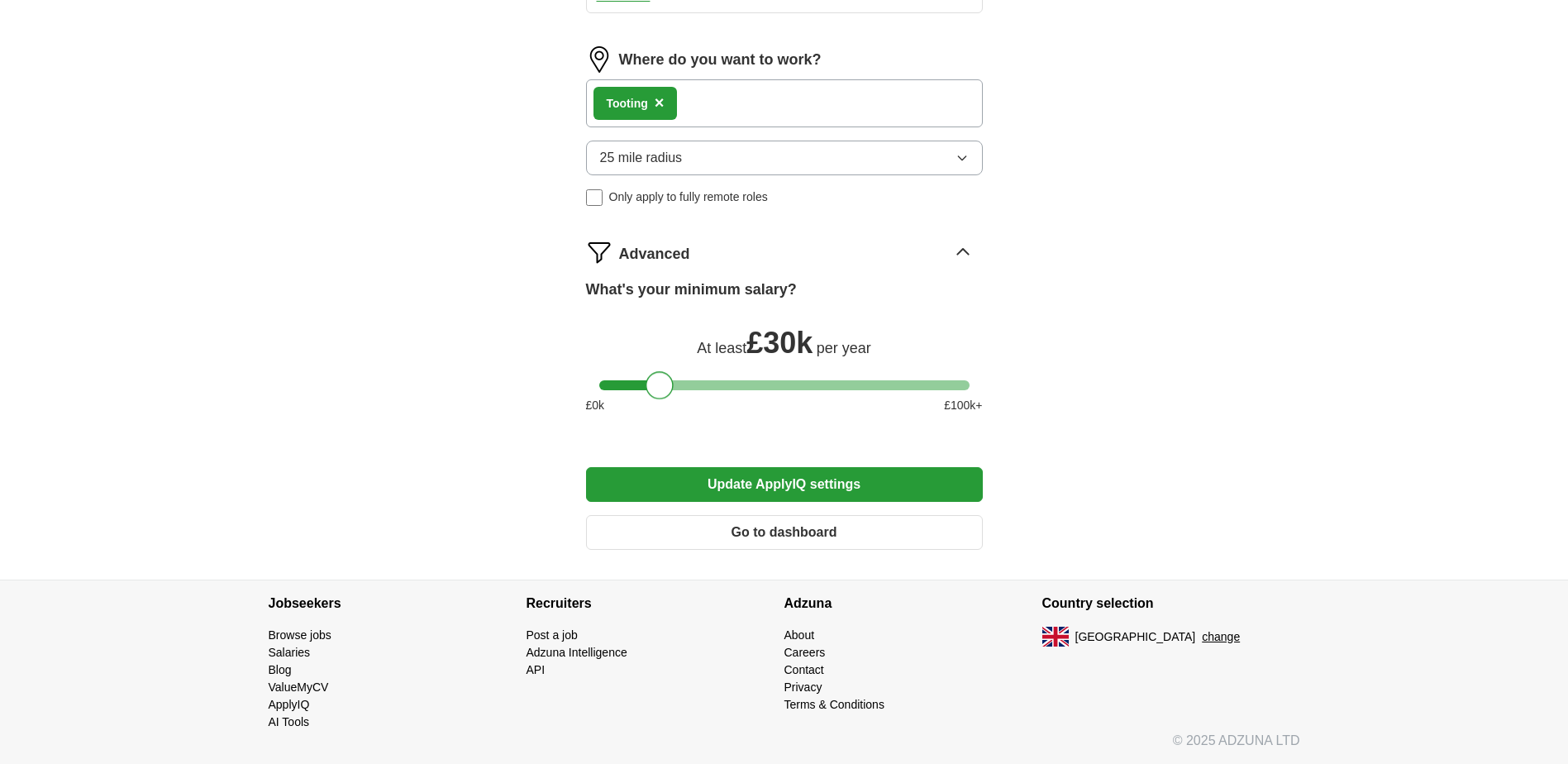
drag, startPoint x: 753, startPoint y: 388, endPoint x: 661, endPoint y: 387, distance: 92.0
click at [661, 387] on div at bounding box center [660, 386] width 28 height 28
click at [790, 473] on button "Update ApplyIQ settings" at bounding box center [784, 484] width 396 height 35
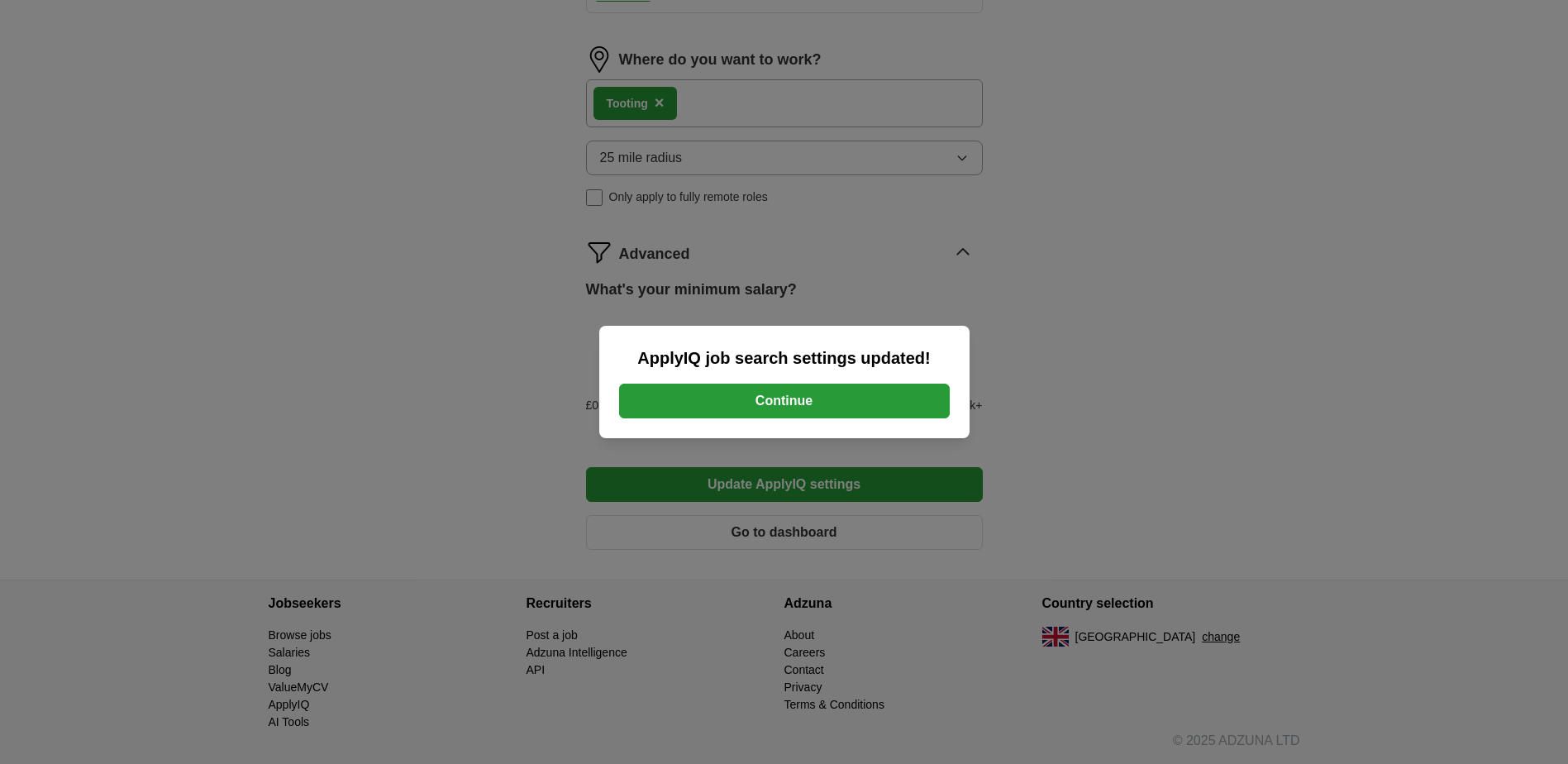
click at [806, 405] on button "Continue" at bounding box center [784, 400] width 331 height 35
